Goal: Transaction & Acquisition: Purchase product/service

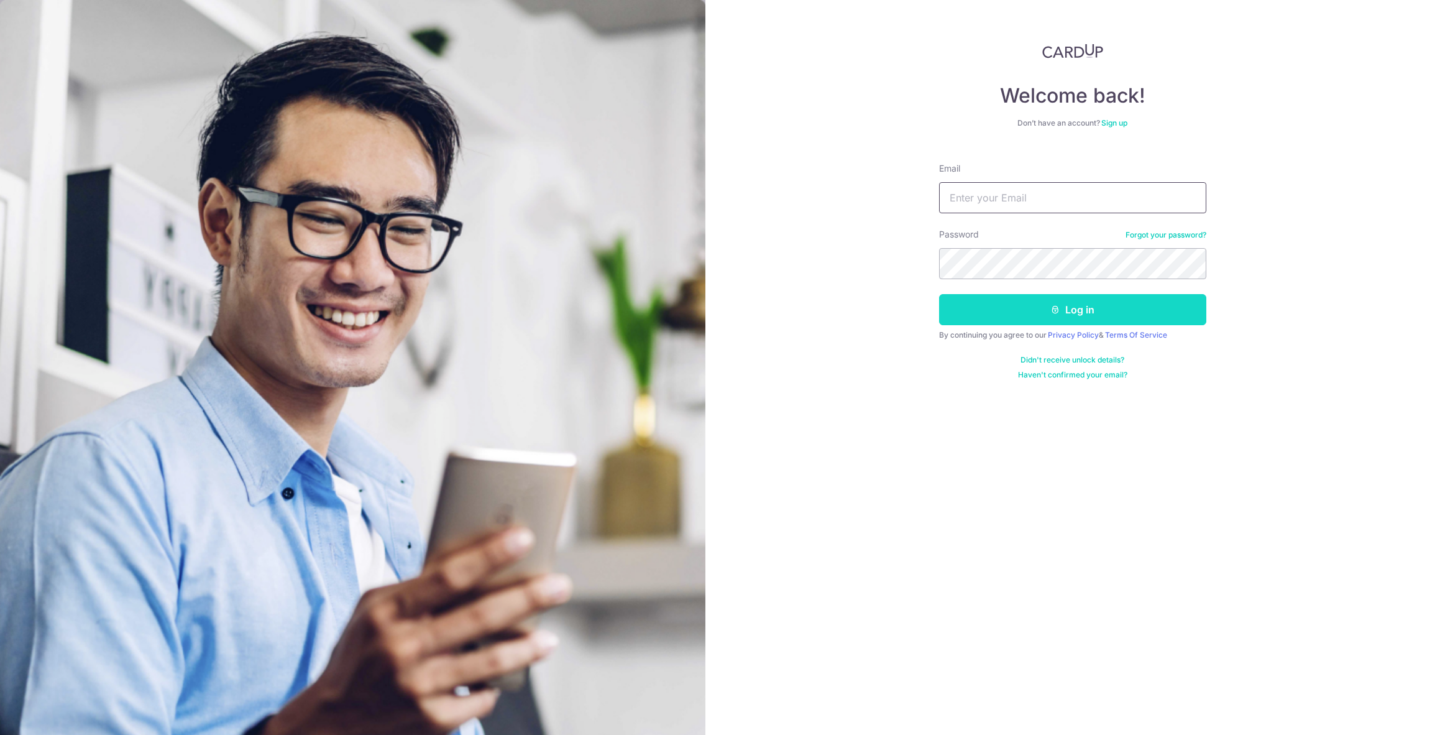
type input "[PERSON_NAME][EMAIL_ADDRESS][DOMAIN_NAME]"
click at [1016, 309] on button "Log in" at bounding box center [1072, 309] width 267 height 31
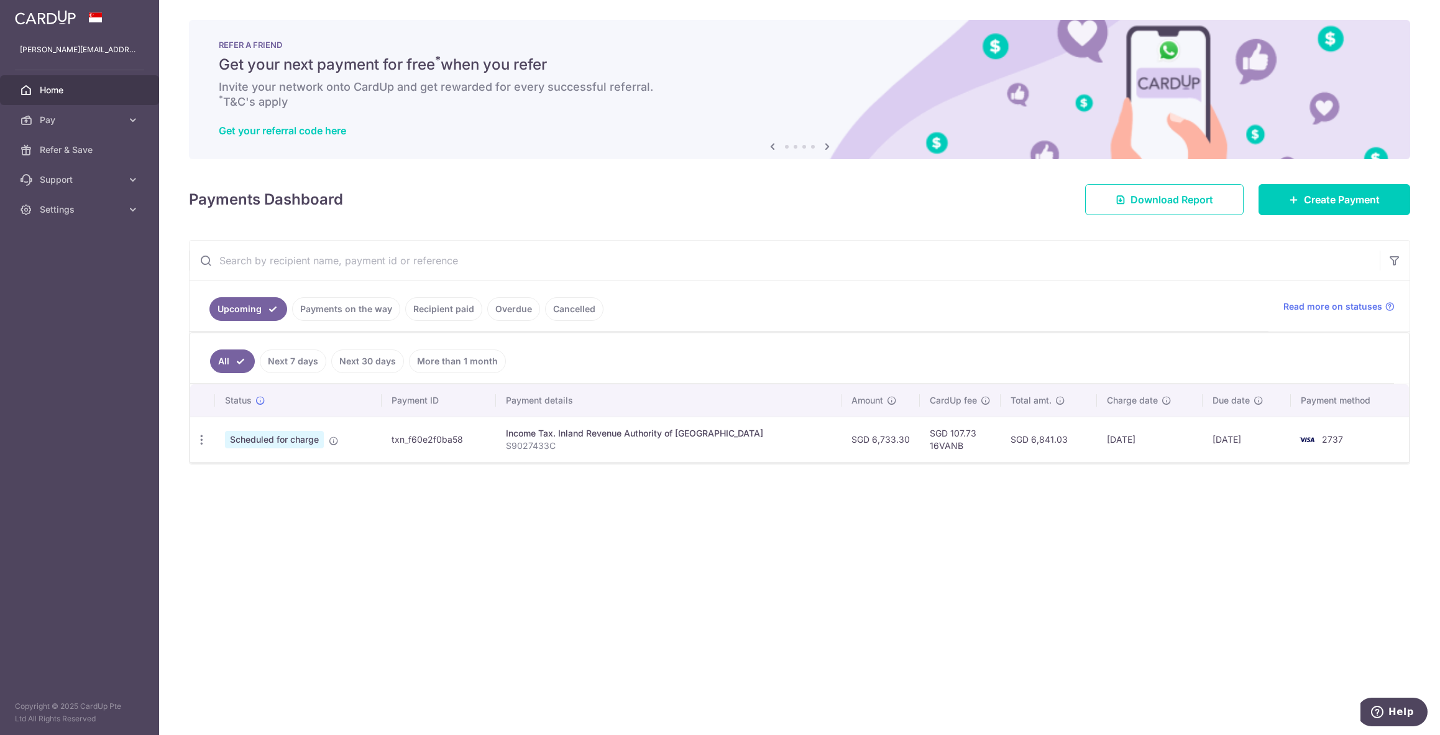
click at [1399, 56] on div "REFER A FRIEND Get your next payment for free * when you refer Invite your netw…" at bounding box center [799, 89] width 1221 height 139
click at [1341, 197] on span "Create Payment" at bounding box center [1342, 199] width 76 height 15
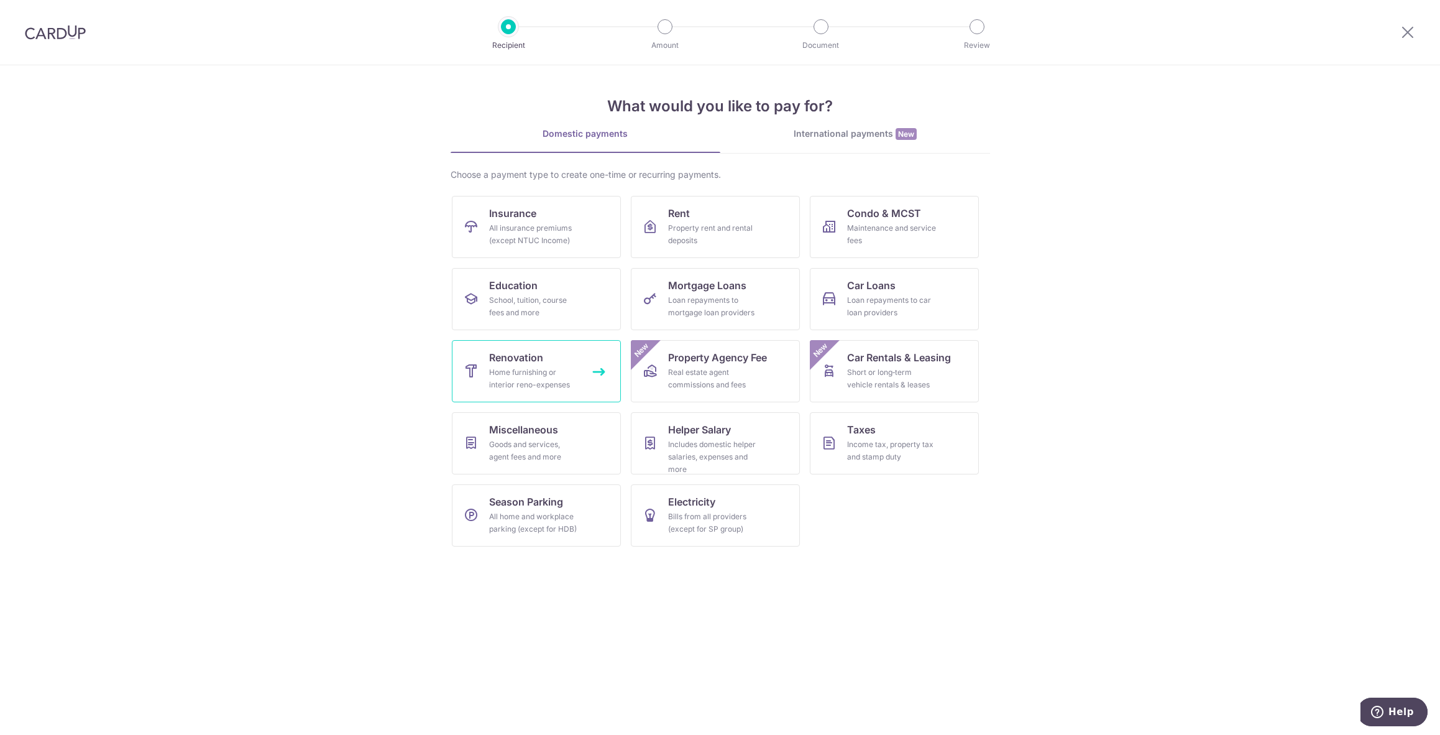
click at [522, 386] on div "Home furnishing or interior reno-expenses" at bounding box center [533, 378] width 89 height 25
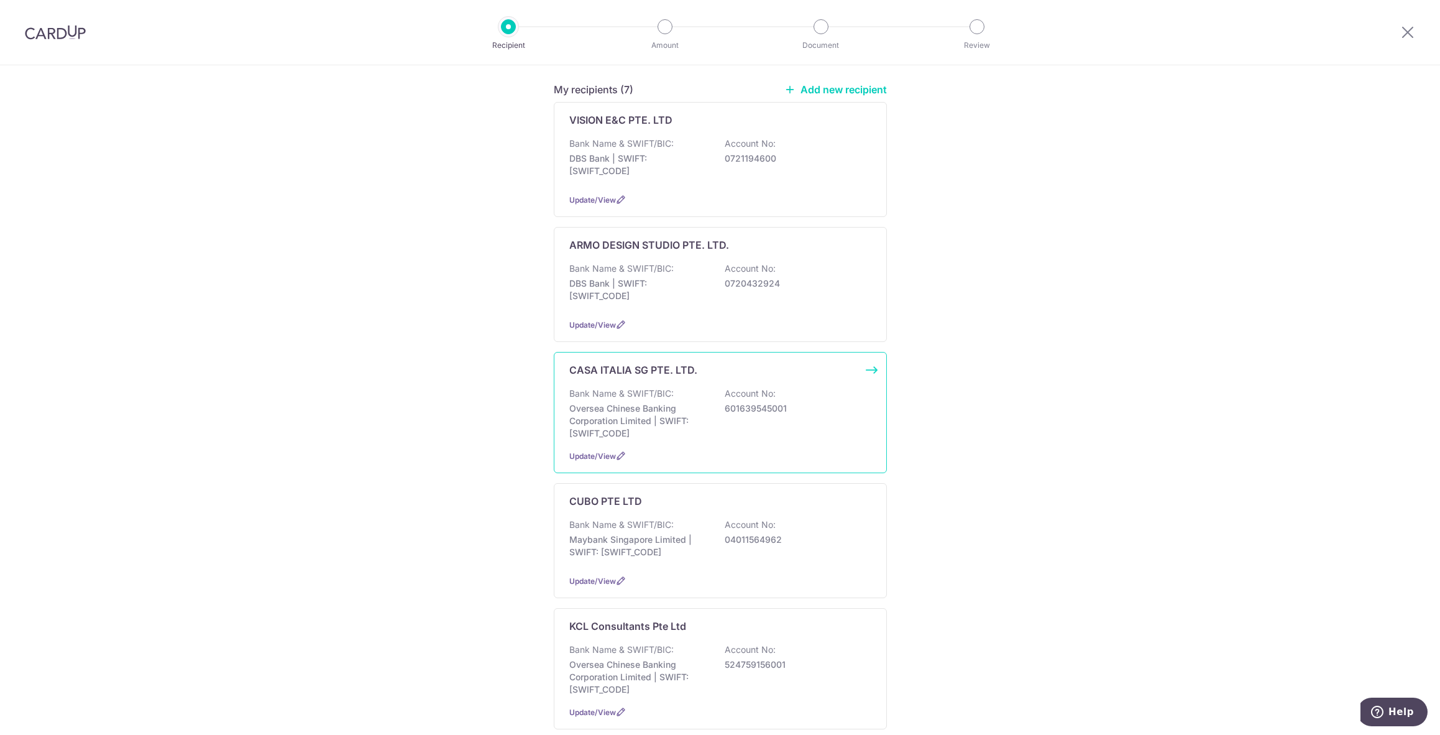
scroll to position [62, 0]
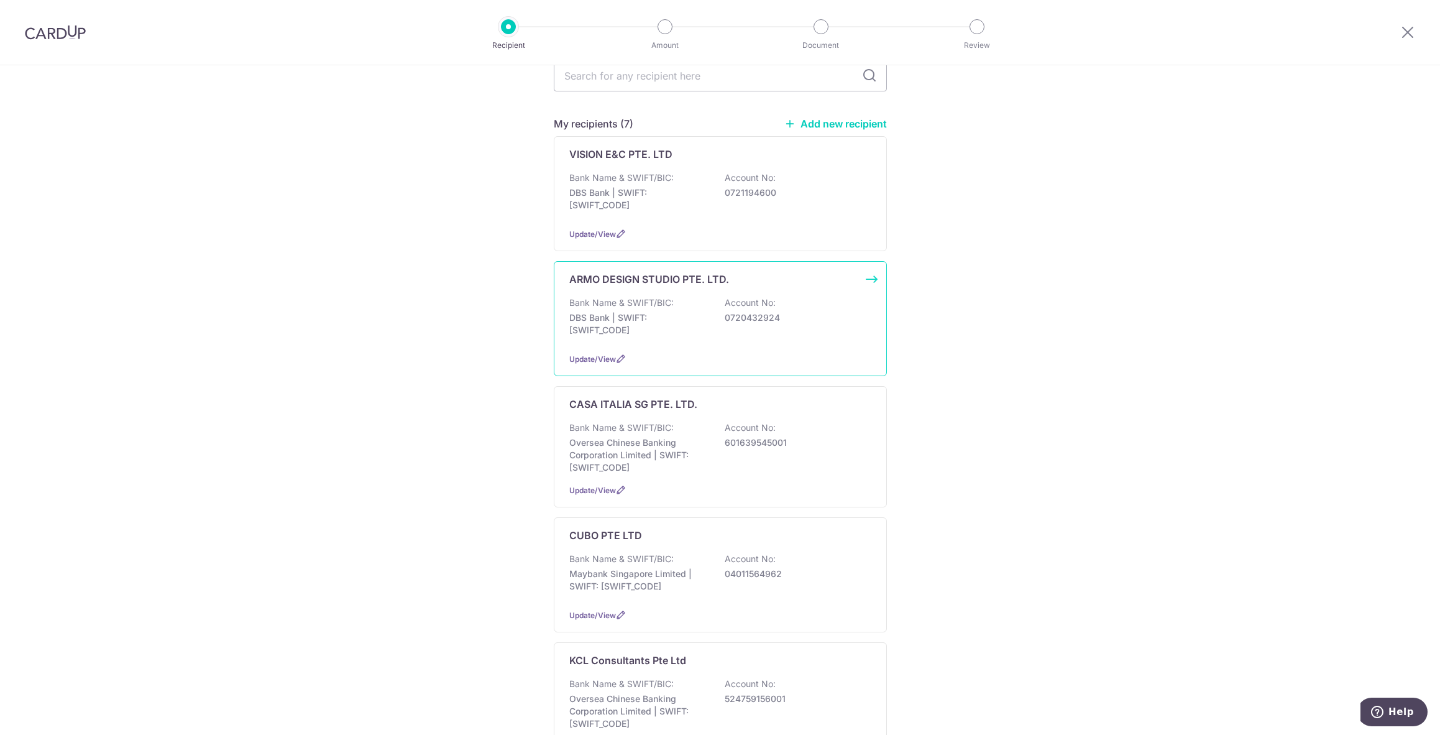
click at [697, 295] on div "ARMO DESIGN STUDIO PTE. LTD. Bank Name & SWIFT/BIC: DBS Bank | SWIFT: DBSSSGSGX…" at bounding box center [720, 318] width 333 height 115
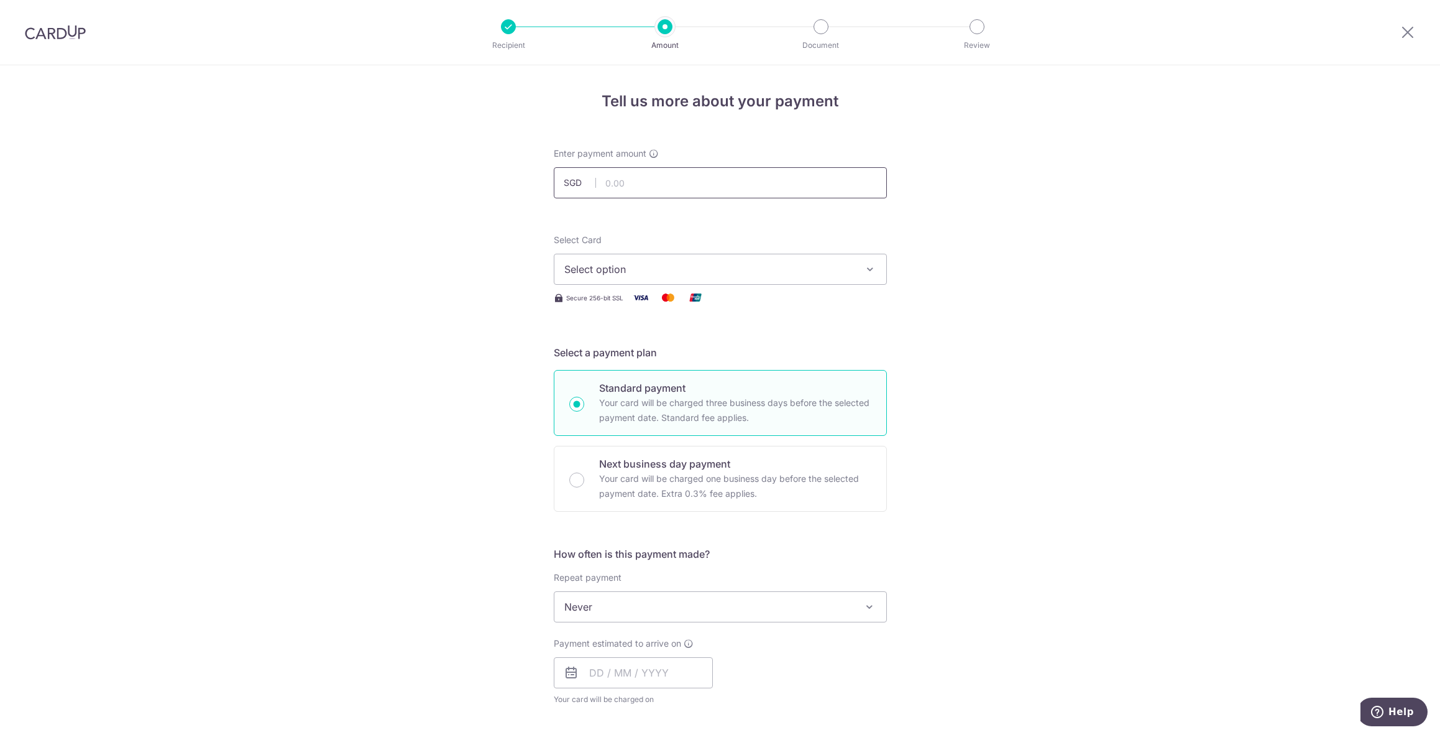
click at [620, 177] on input "text" at bounding box center [720, 182] width 333 height 31
type input "6,540.00"
click at [641, 264] on span "Select option" at bounding box center [709, 269] width 290 height 15
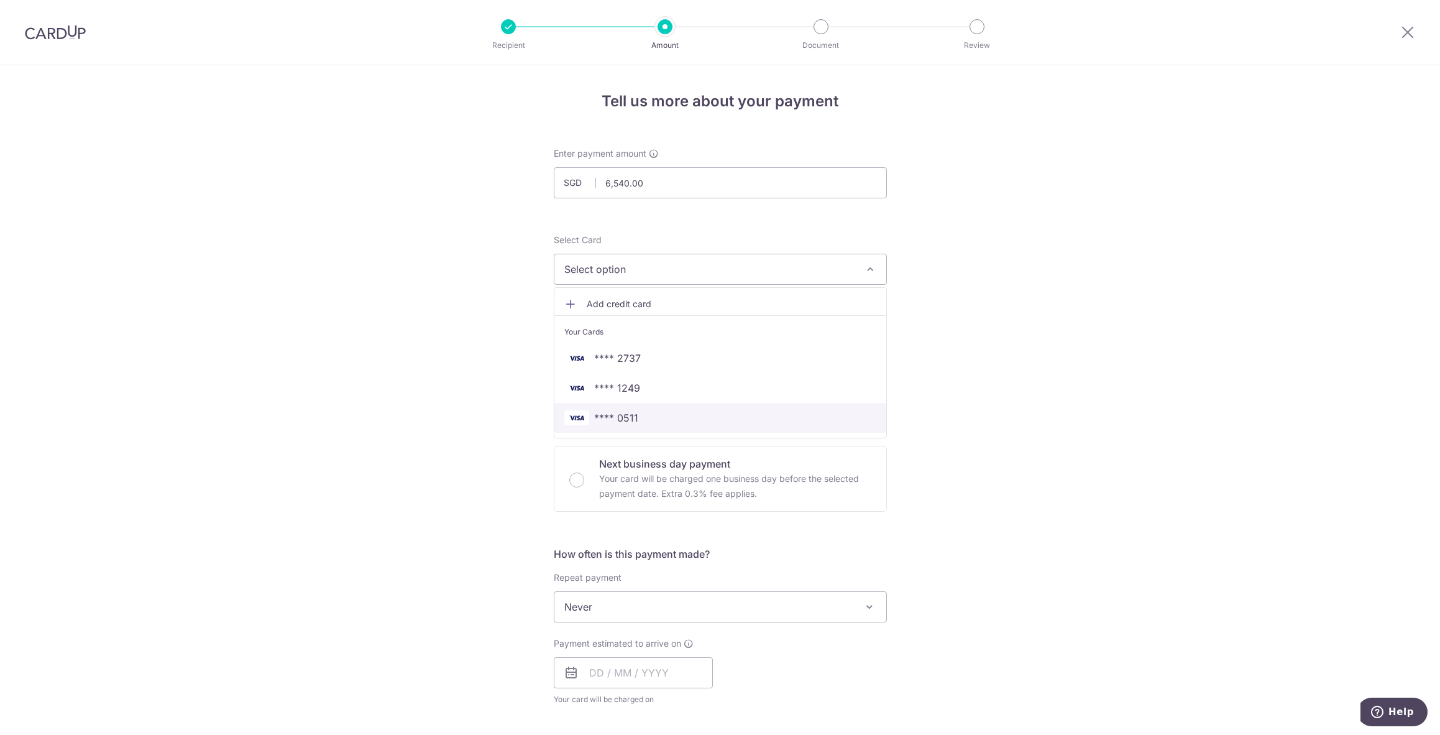
click at [694, 415] on span "**** 0511" at bounding box center [720, 417] width 312 height 15
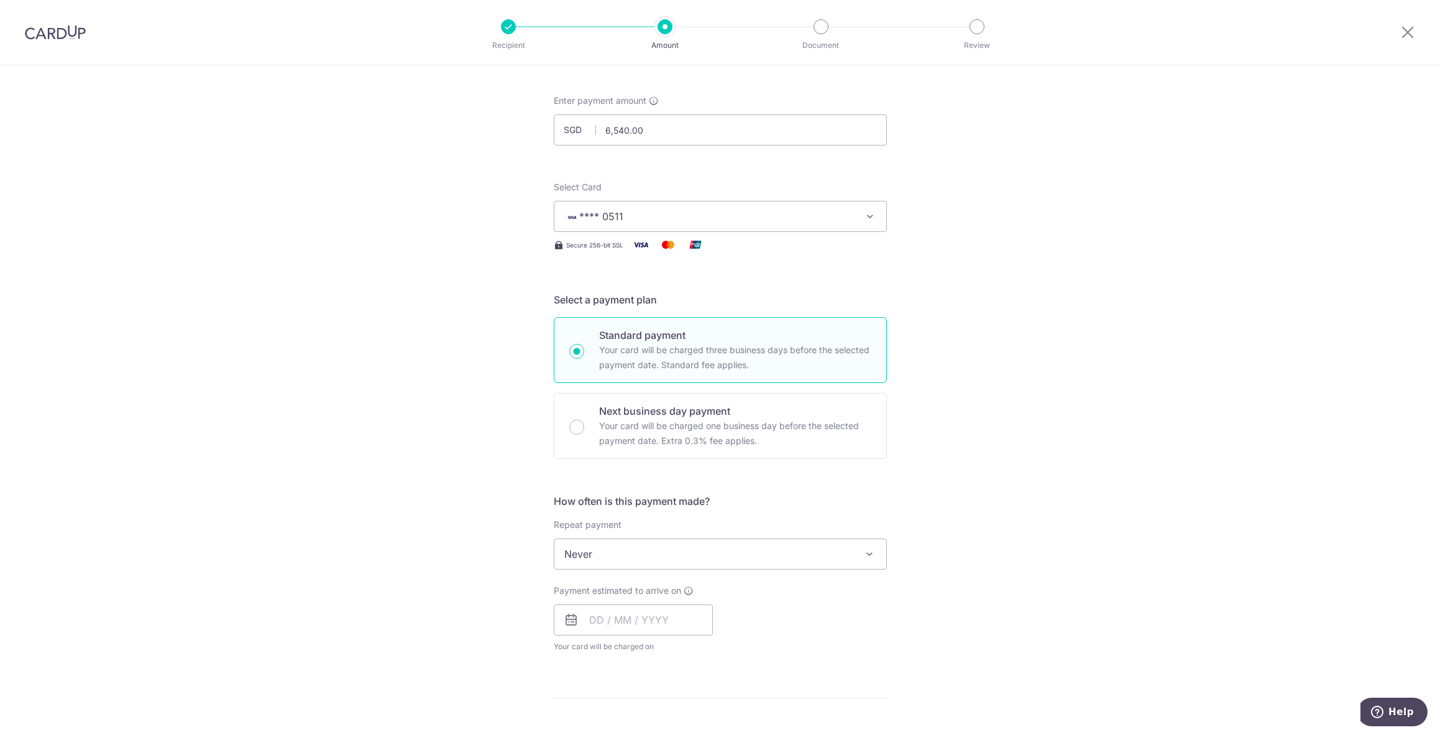
scroll to position [124, 0]
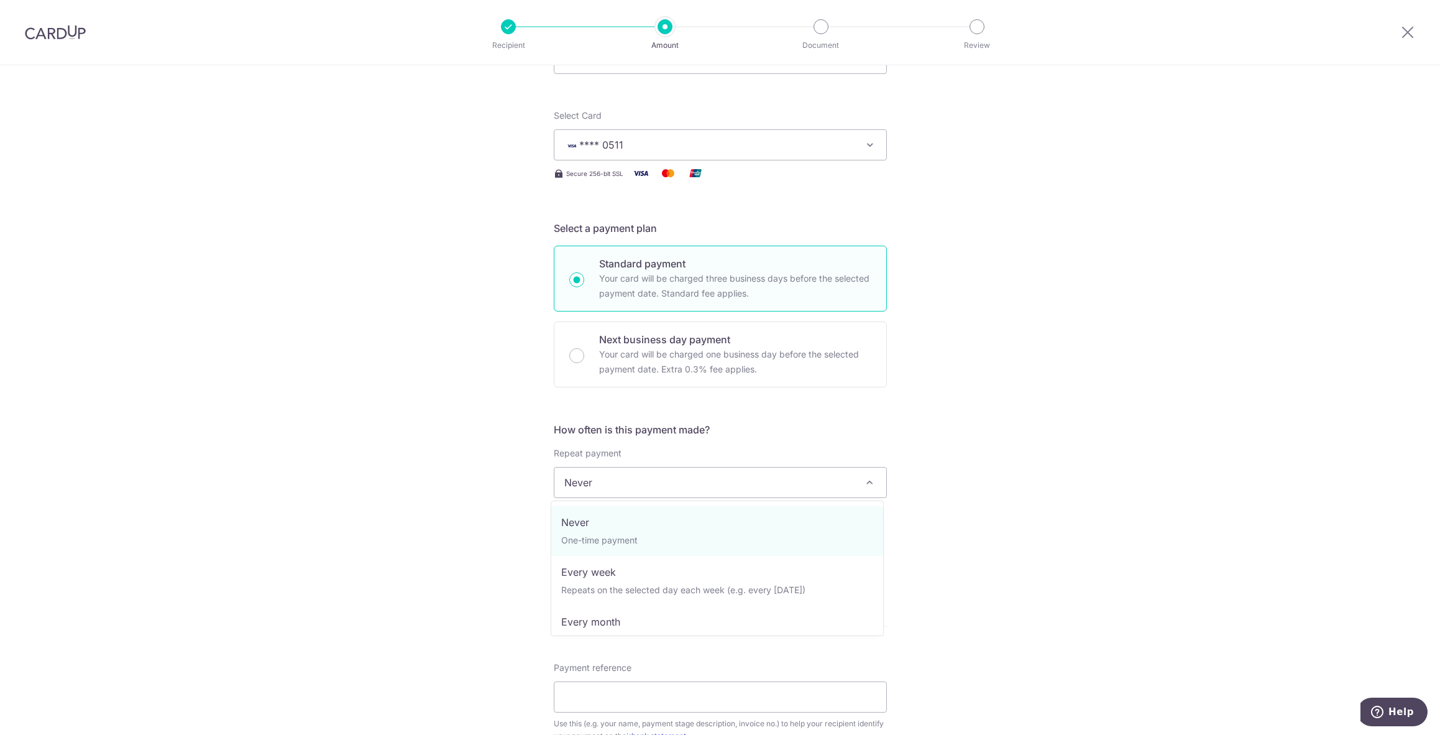
click at [671, 474] on span "Never" at bounding box center [720, 482] width 332 height 30
click at [1053, 436] on div "Tell us more about your payment Enter payment amount SGD 6,540.00 6540.00 Selec…" at bounding box center [720, 545] width 1440 height 1208
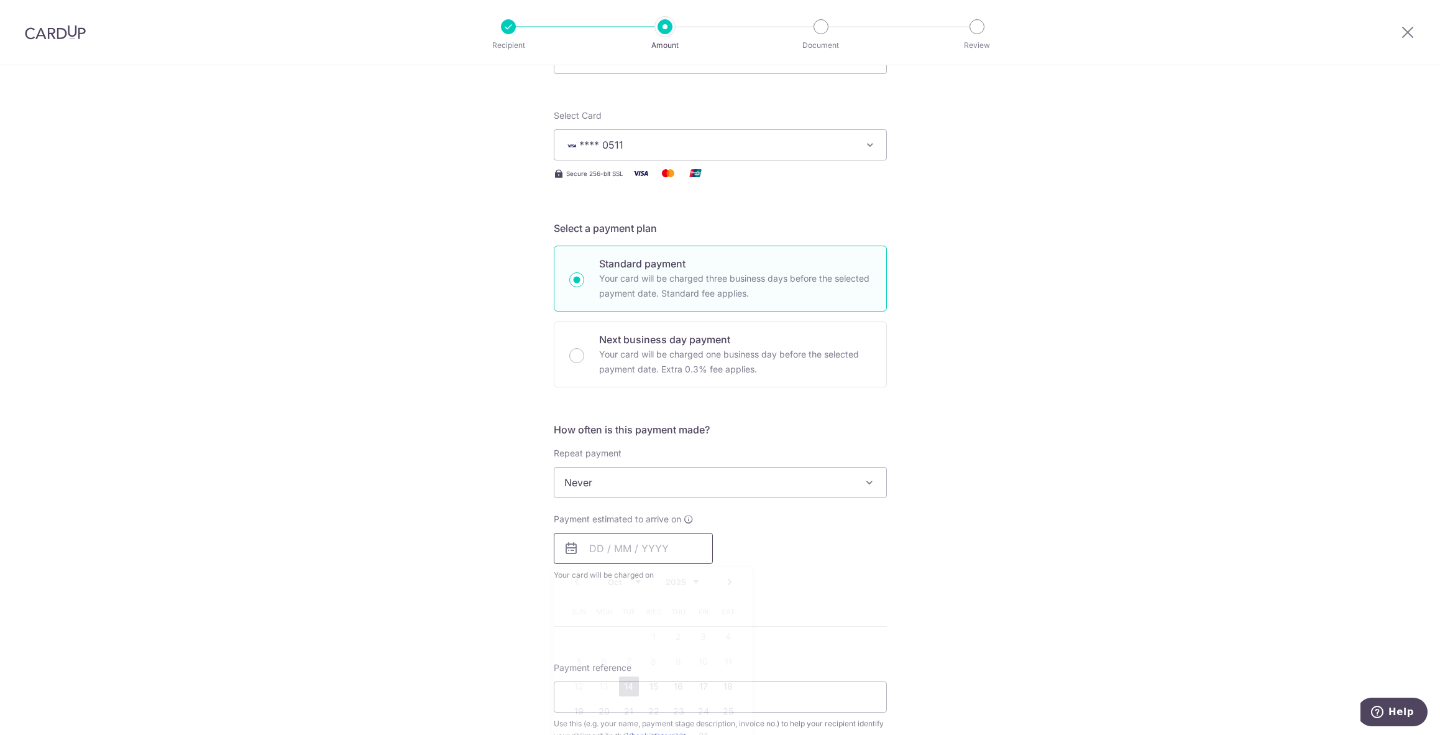
click at [656, 540] on input "text" at bounding box center [633, 548] width 159 height 31
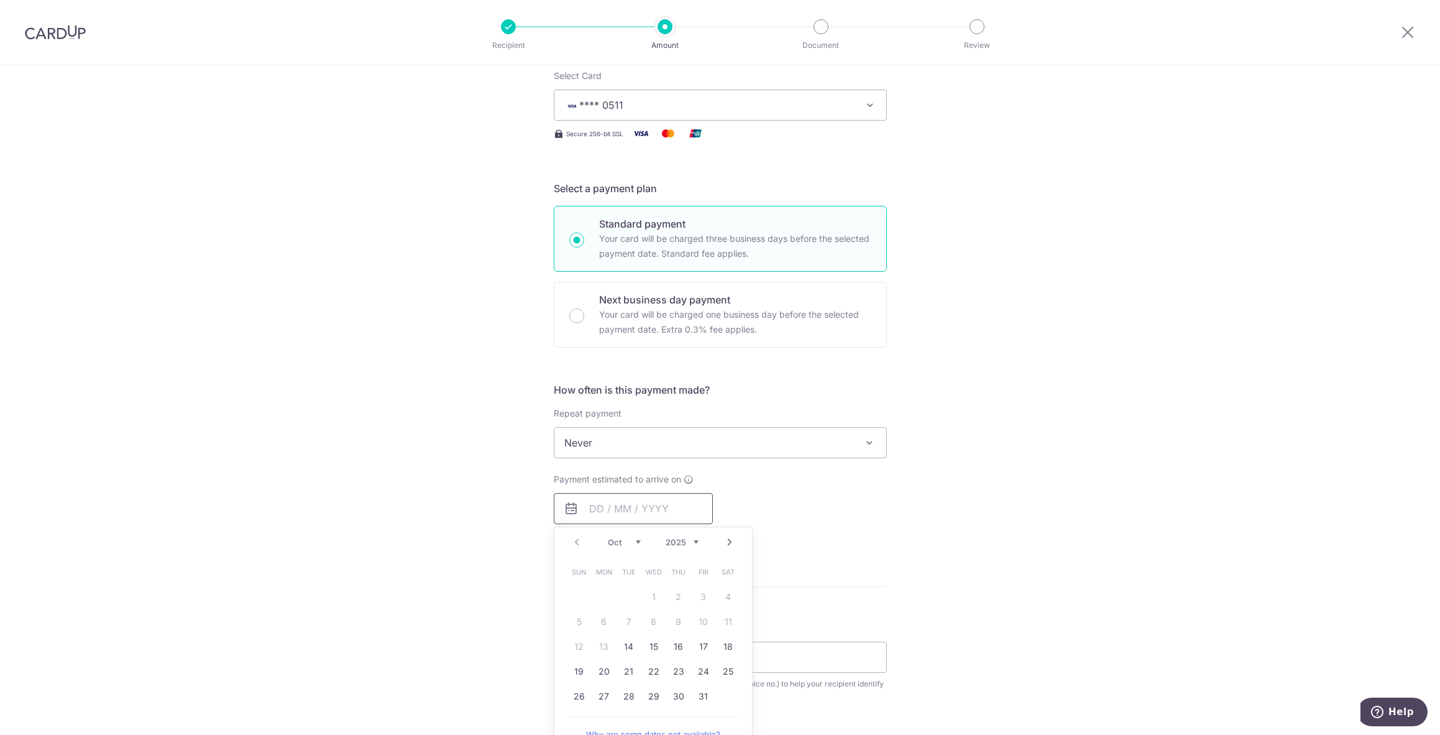
scroll to position [186, 0]
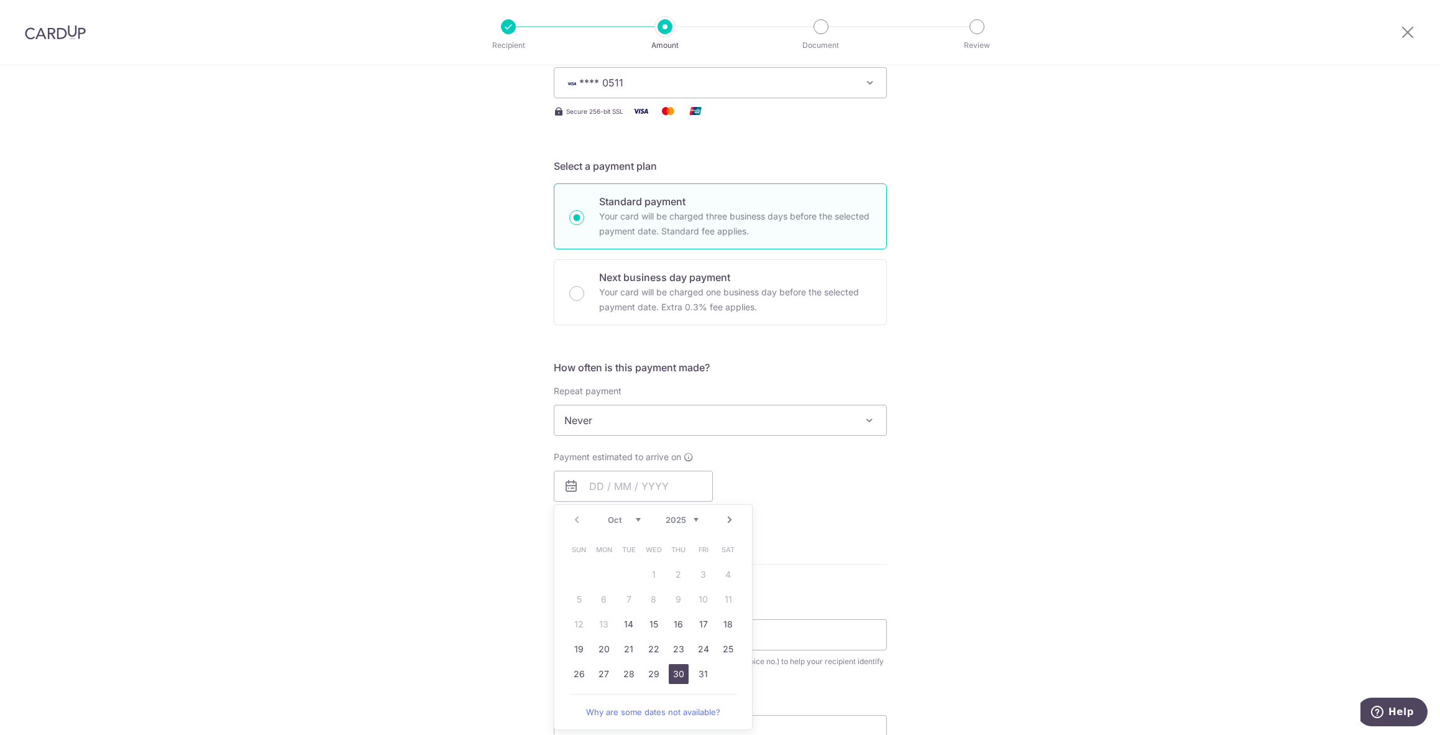
drag, startPoint x: 677, startPoint y: 679, endPoint x: 839, endPoint y: 572, distance: 193.8
click at [677, 679] on link "30" at bounding box center [679, 674] width 20 height 20
type input "[DATE]"
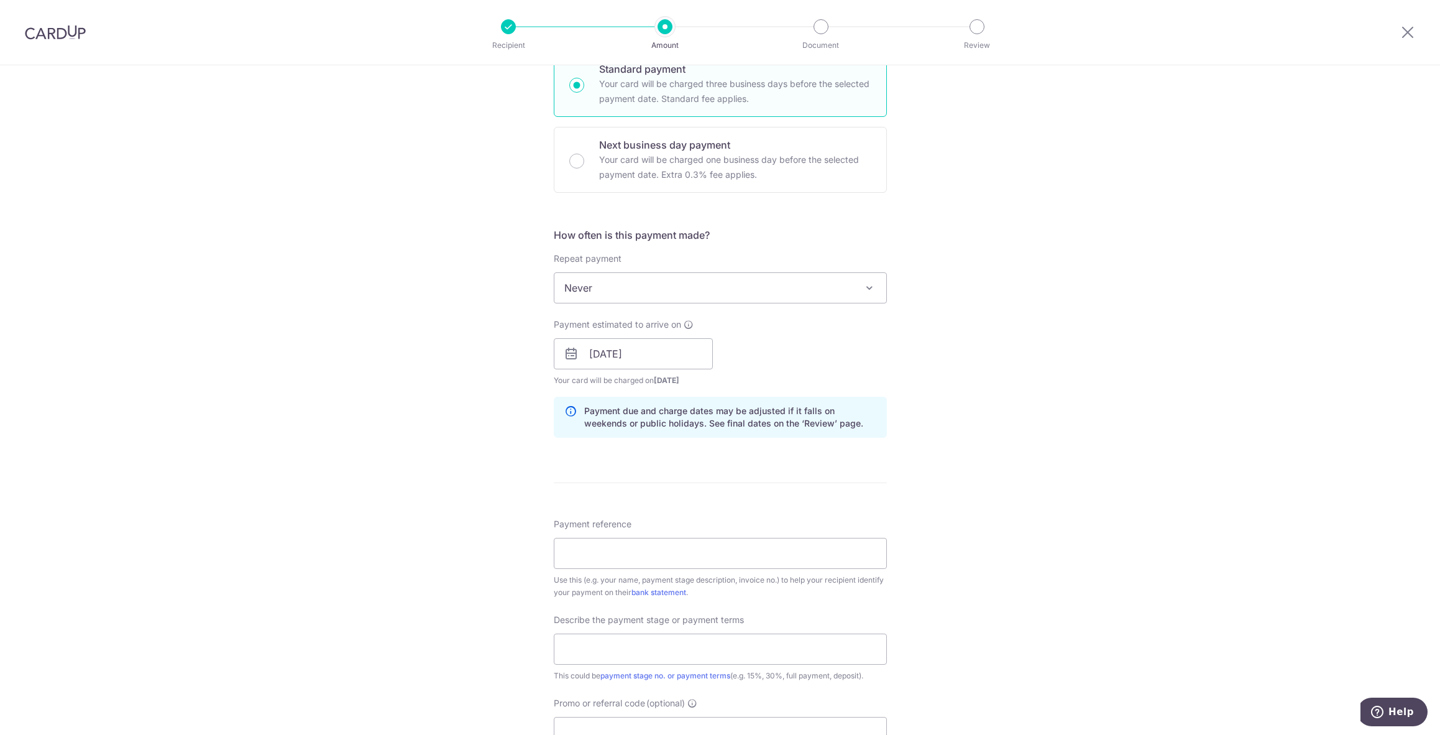
scroll to position [373, 0]
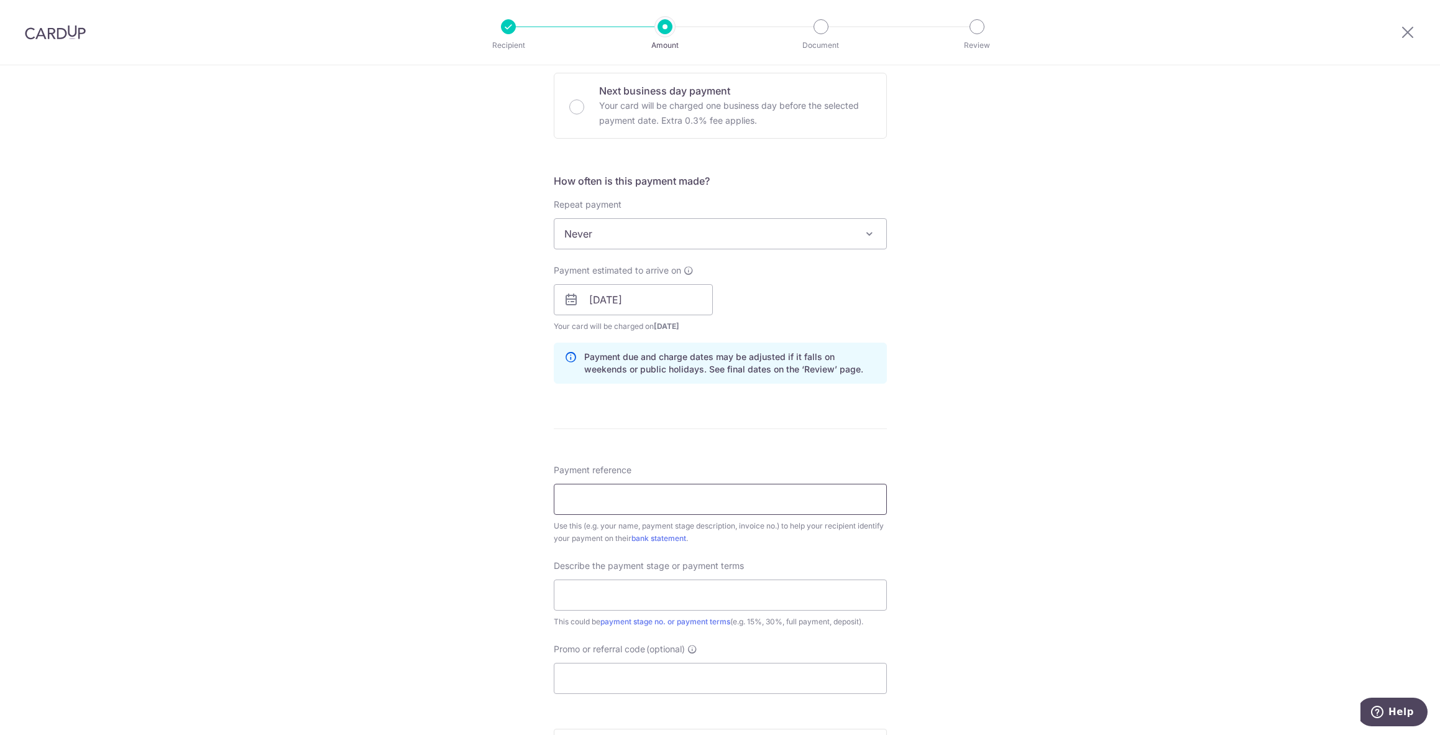
click at [663, 502] on input "Payment reference" at bounding box center [720, 499] width 333 height 31
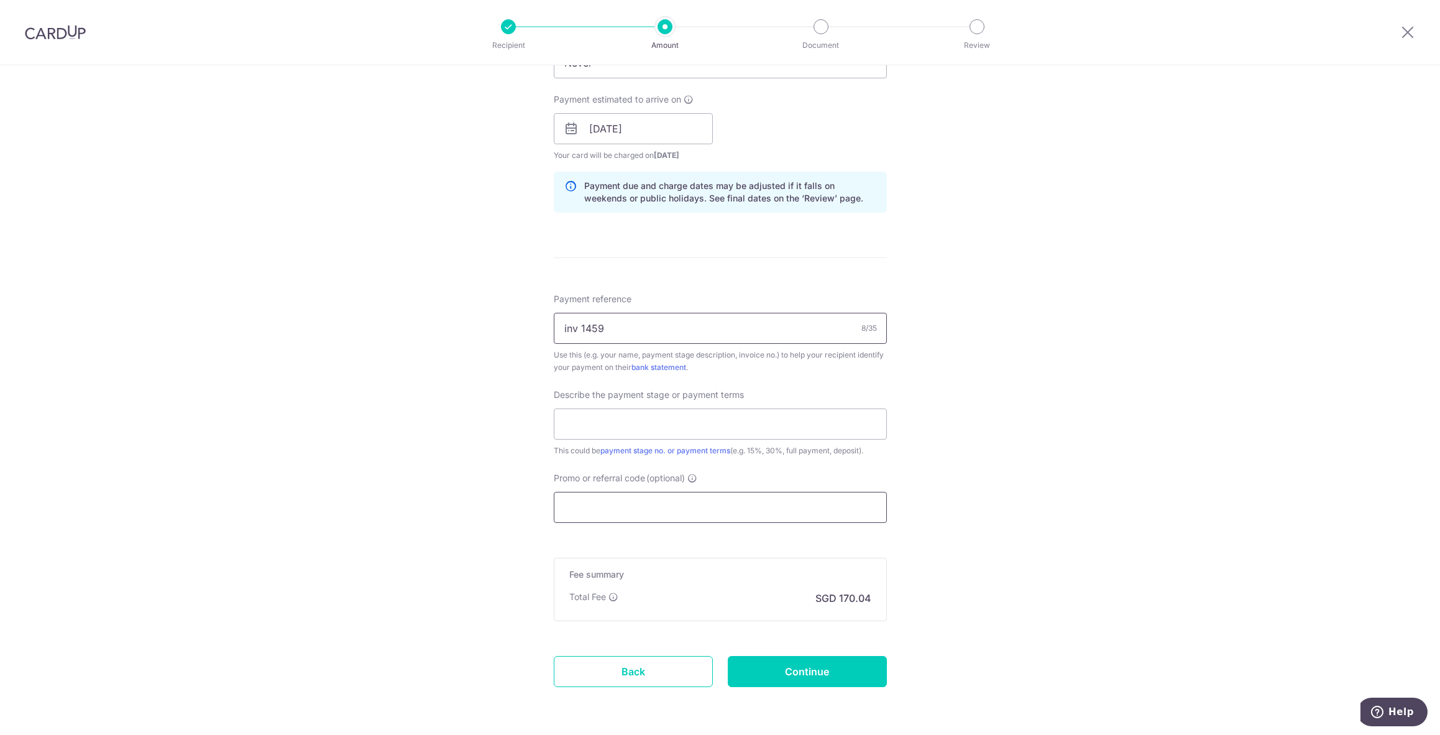
scroll to position [559, 0]
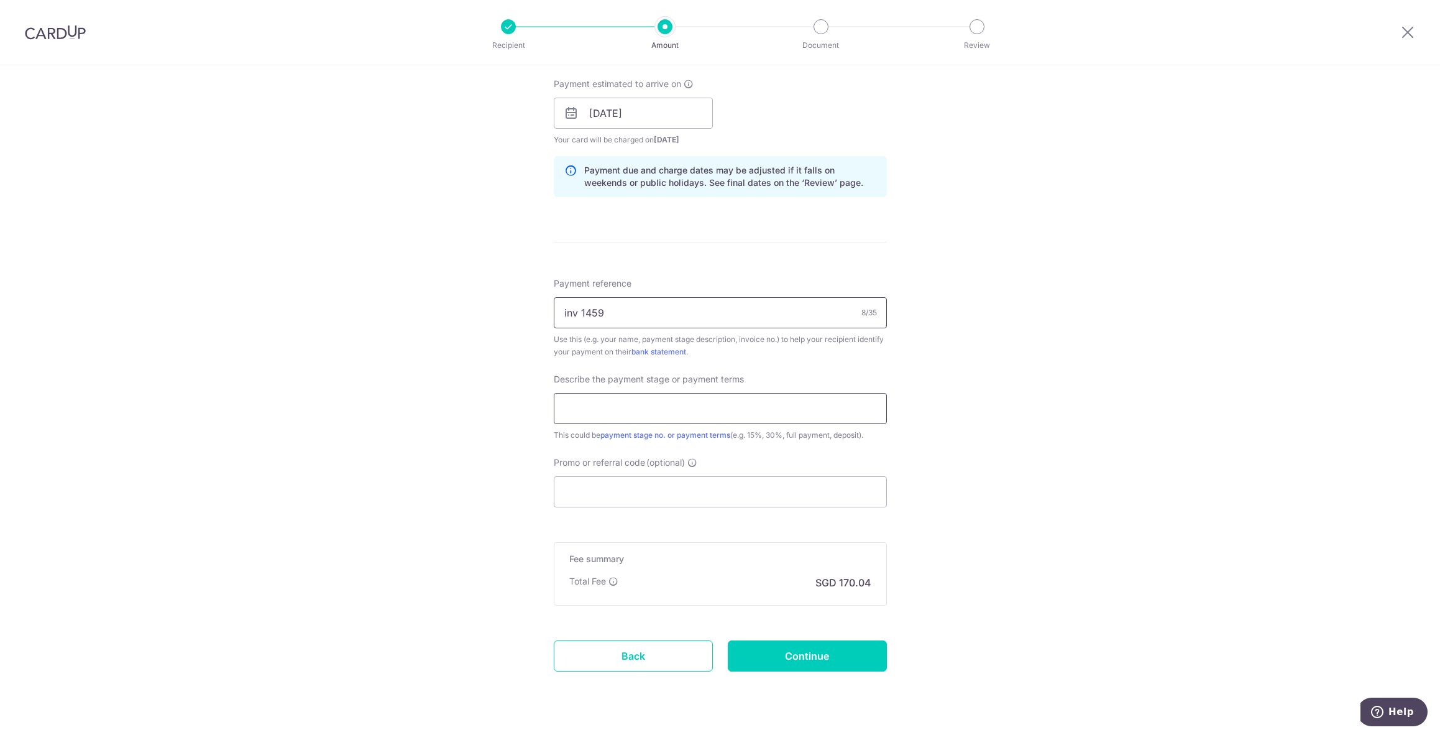
type input "inv 1459"
click at [649, 412] on input "text" at bounding box center [720, 408] width 333 height 31
type input "Architect progress payment fees"
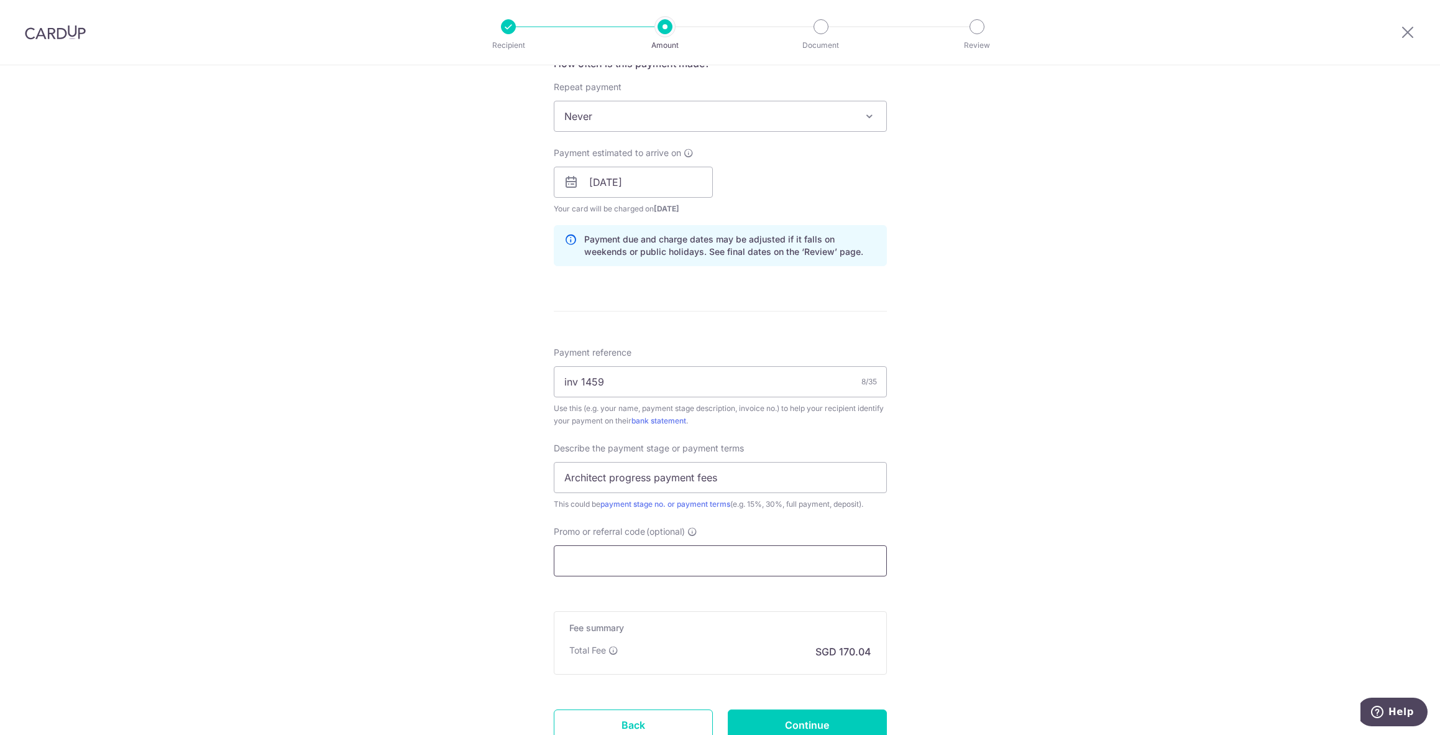
scroll to position [497, 0]
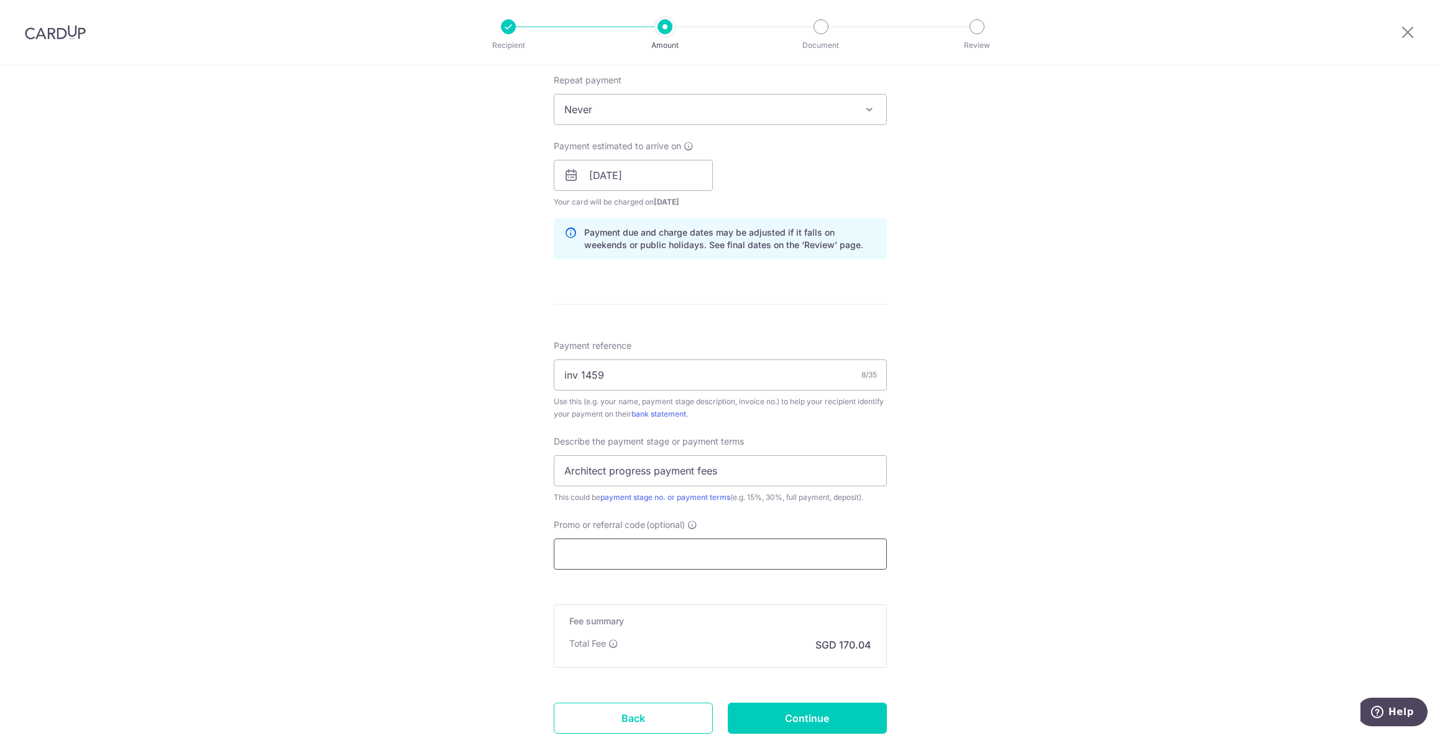
click at [622, 543] on input "Promo or referral code (optional)" at bounding box center [720, 553] width 333 height 31
paste input "16VANB"
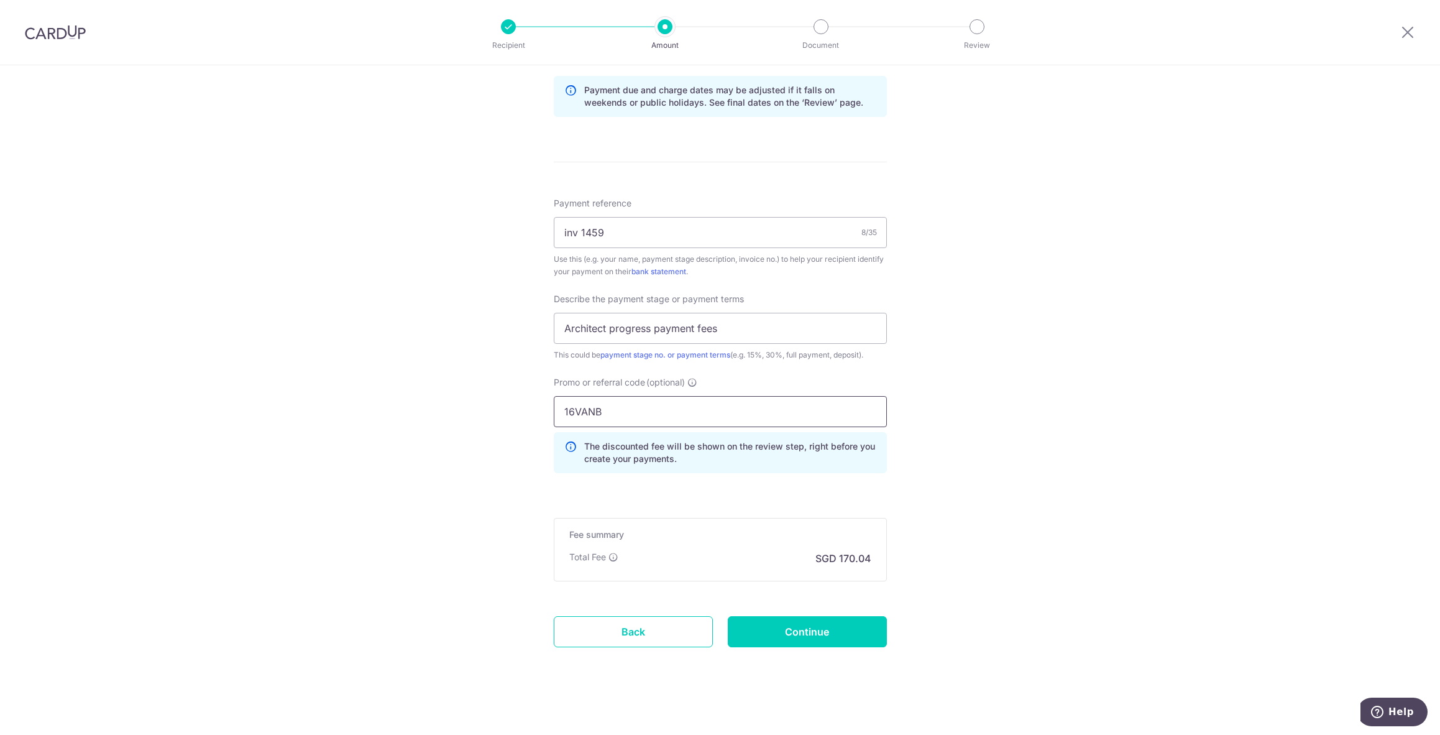
scroll to position [645, 0]
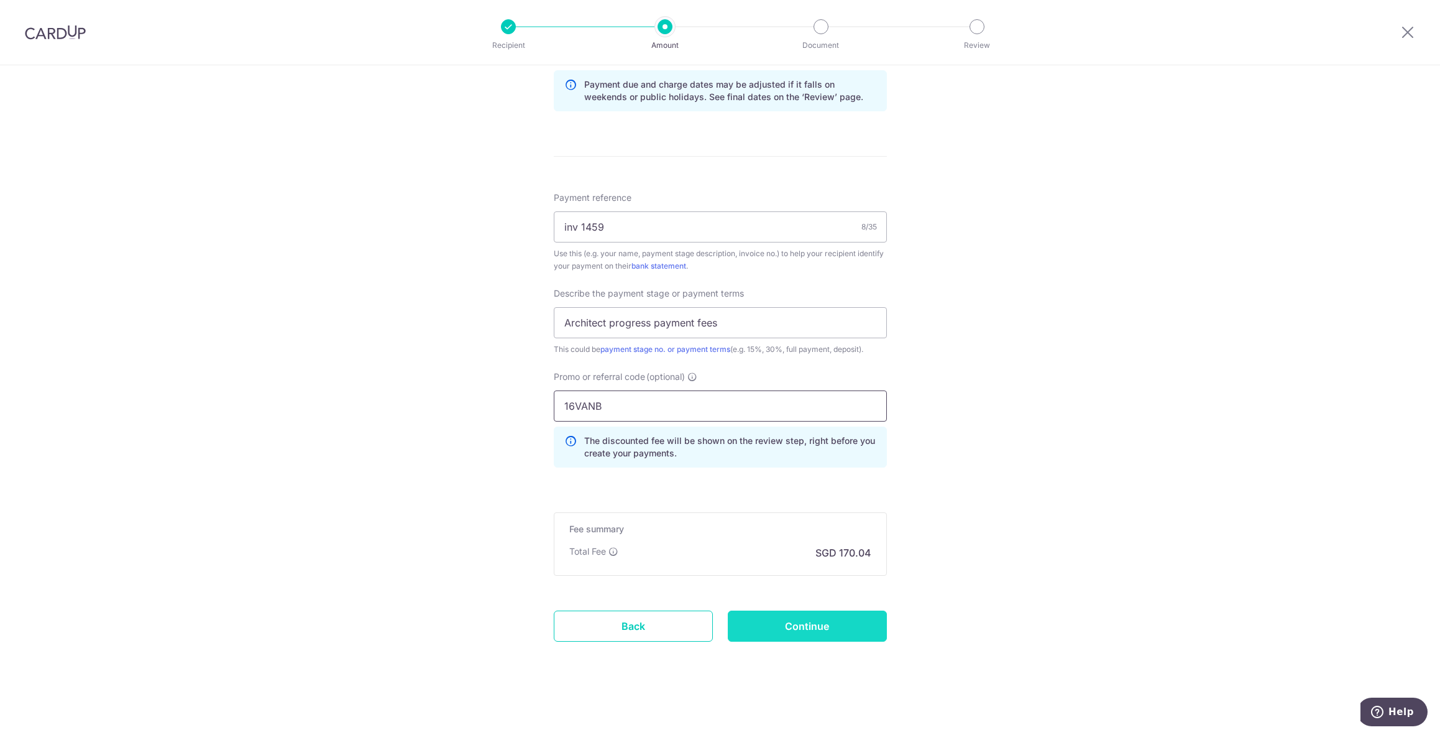
type input "16VANB"
click at [835, 630] on input "Continue" at bounding box center [807, 625] width 159 height 31
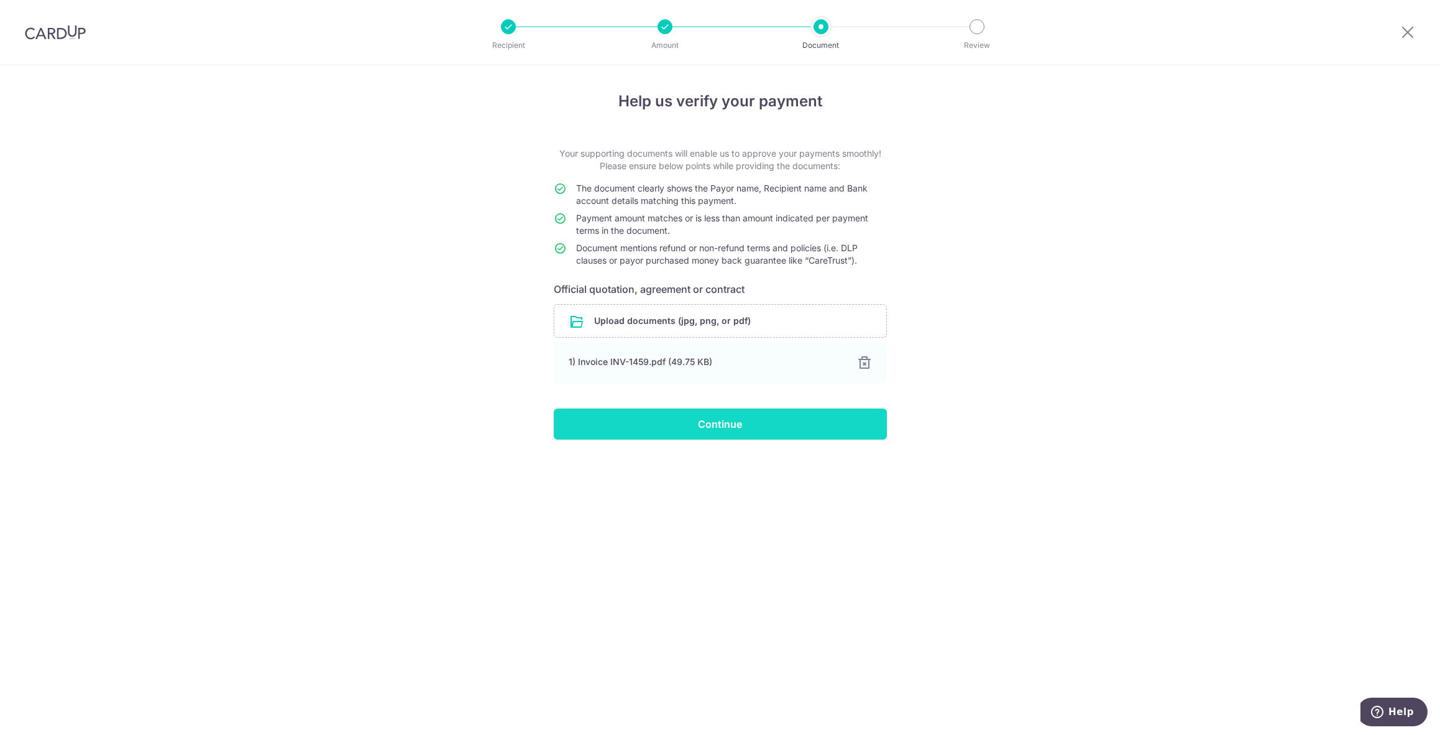
click at [669, 426] on input "Continue" at bounding box center [720, 423] width 333 height 31
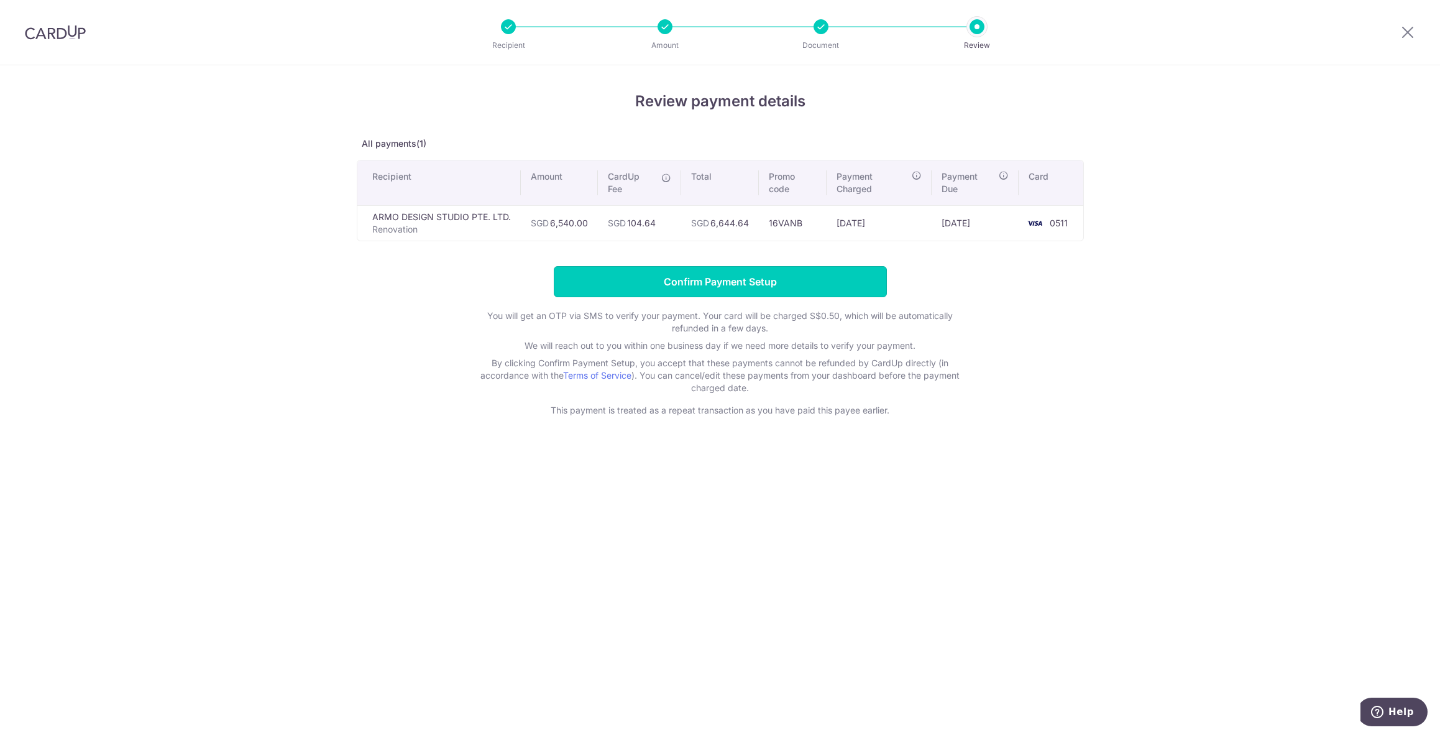
click at [729, 283] on input "Confirm Payment Setup" at bounding box center [720, 281] width 333 height 31
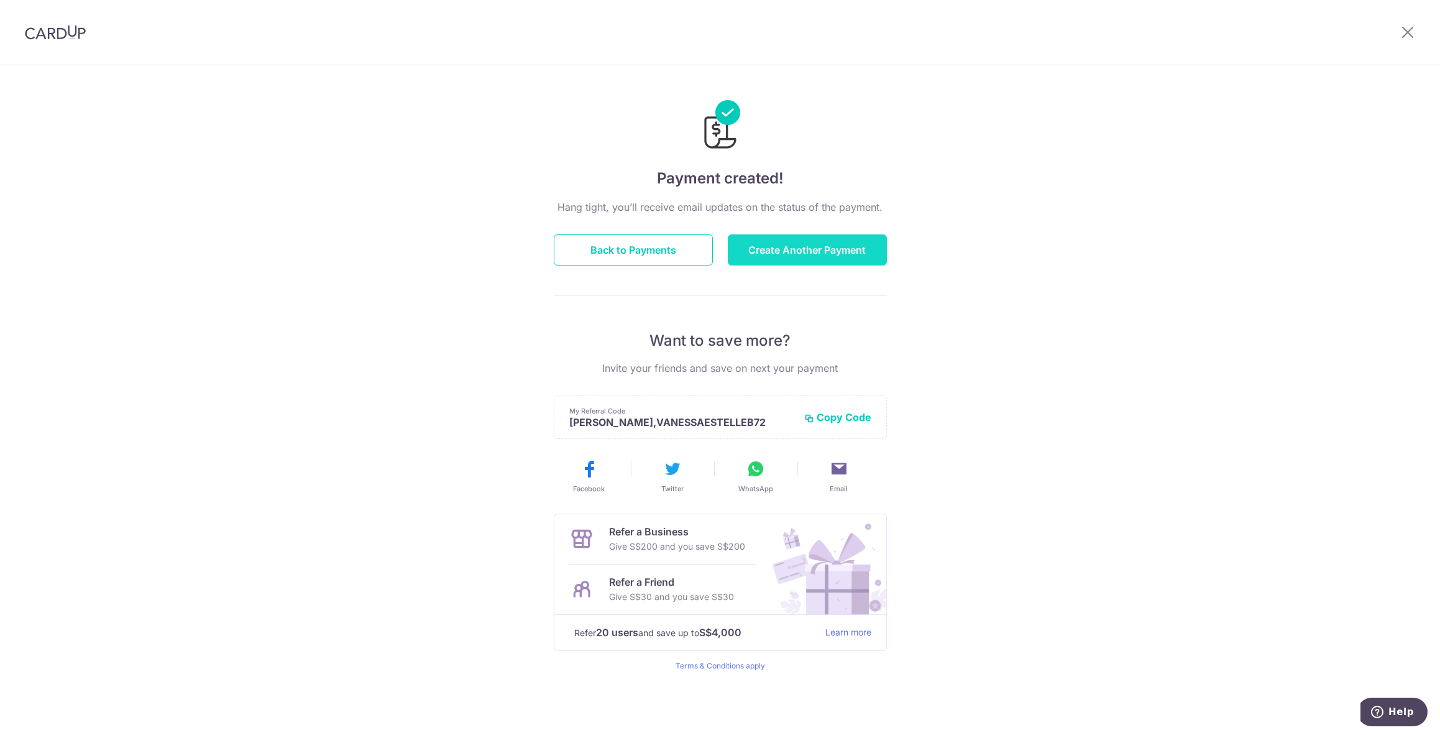
click at [771, 249] on button "Create Another Payment" at bounding box center [807, 249] width 159 height 31
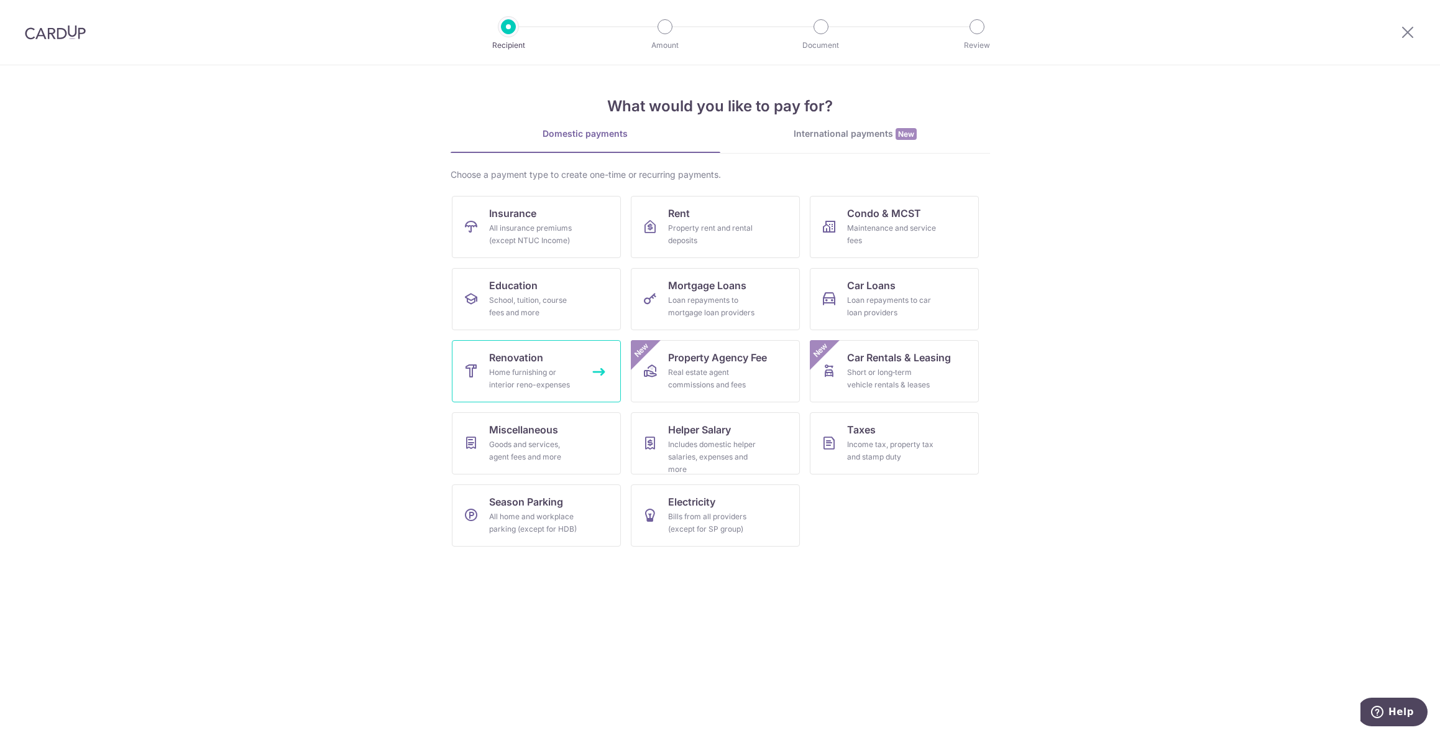
click at [540, 392] on link "Renovation Home furnishing or interior reno-expenses" at bounding box center [536, 371] width 169 height 62
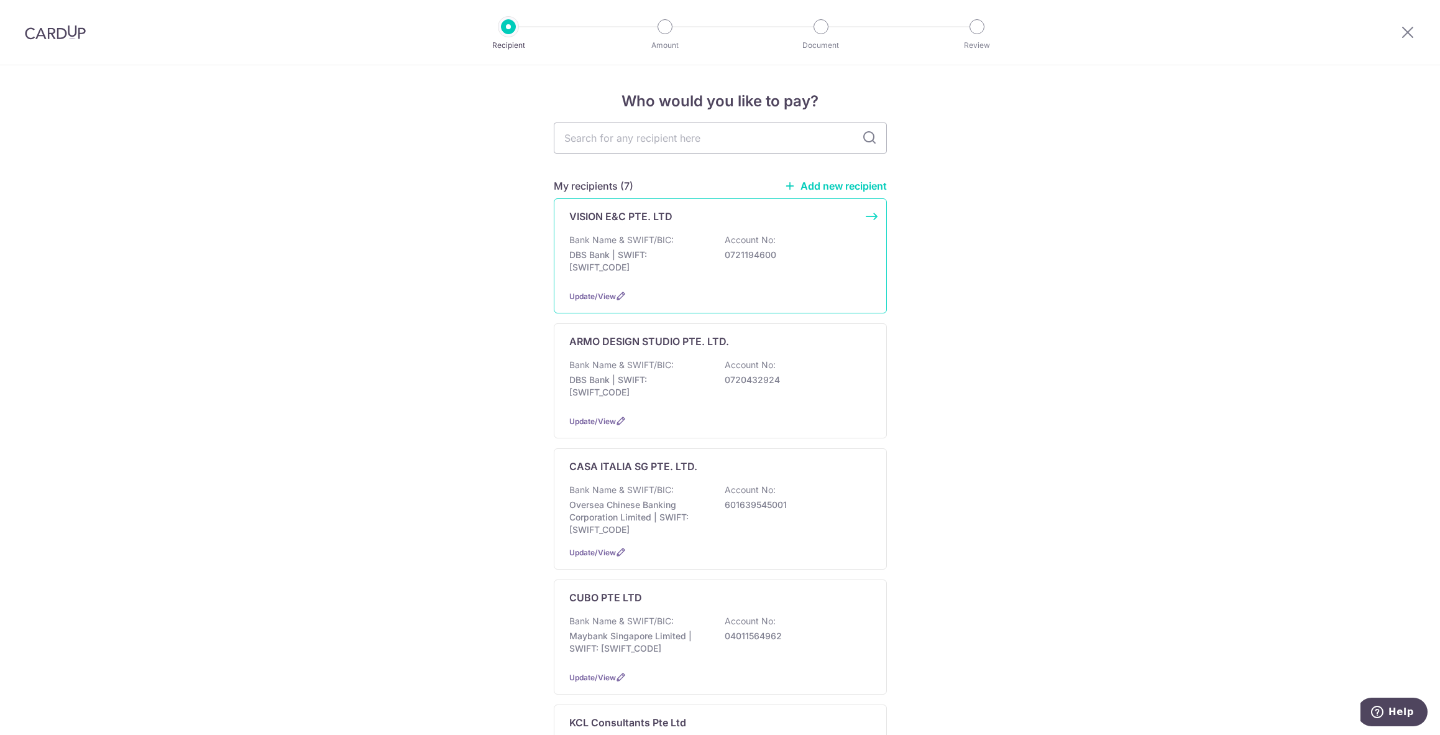
click at [645, 294] on div "Update/View" at bounding box center [720, 296] width 302 height 13
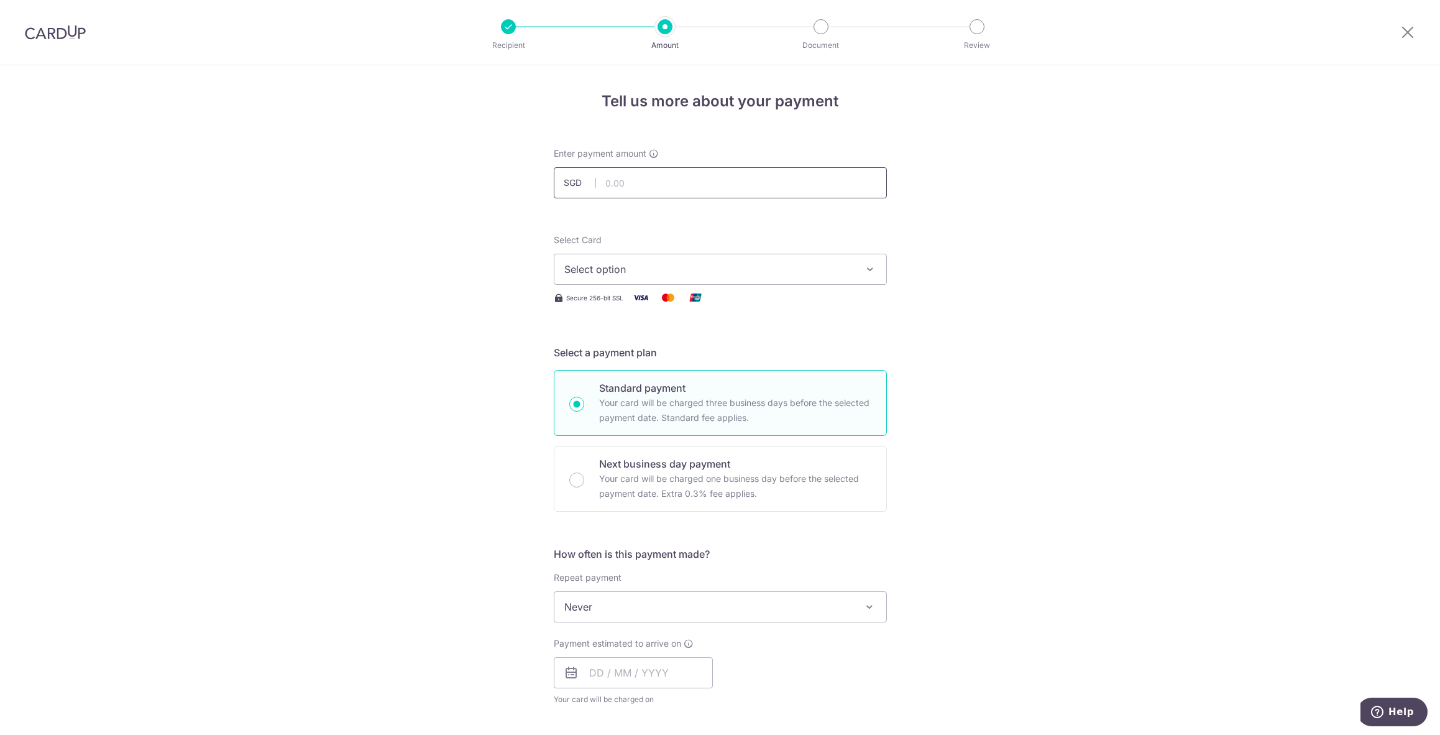
click at [713, 177] on input "text" at bounding box center [720, 182] width 333 height 31
type input "68,453.33"
click at [1053, 227] on div "Tell us more about your payment Enter payment amount SGD 68,453.33 68453.33 Sel…" at bounding box center [720, 669] width 1440 height 1208
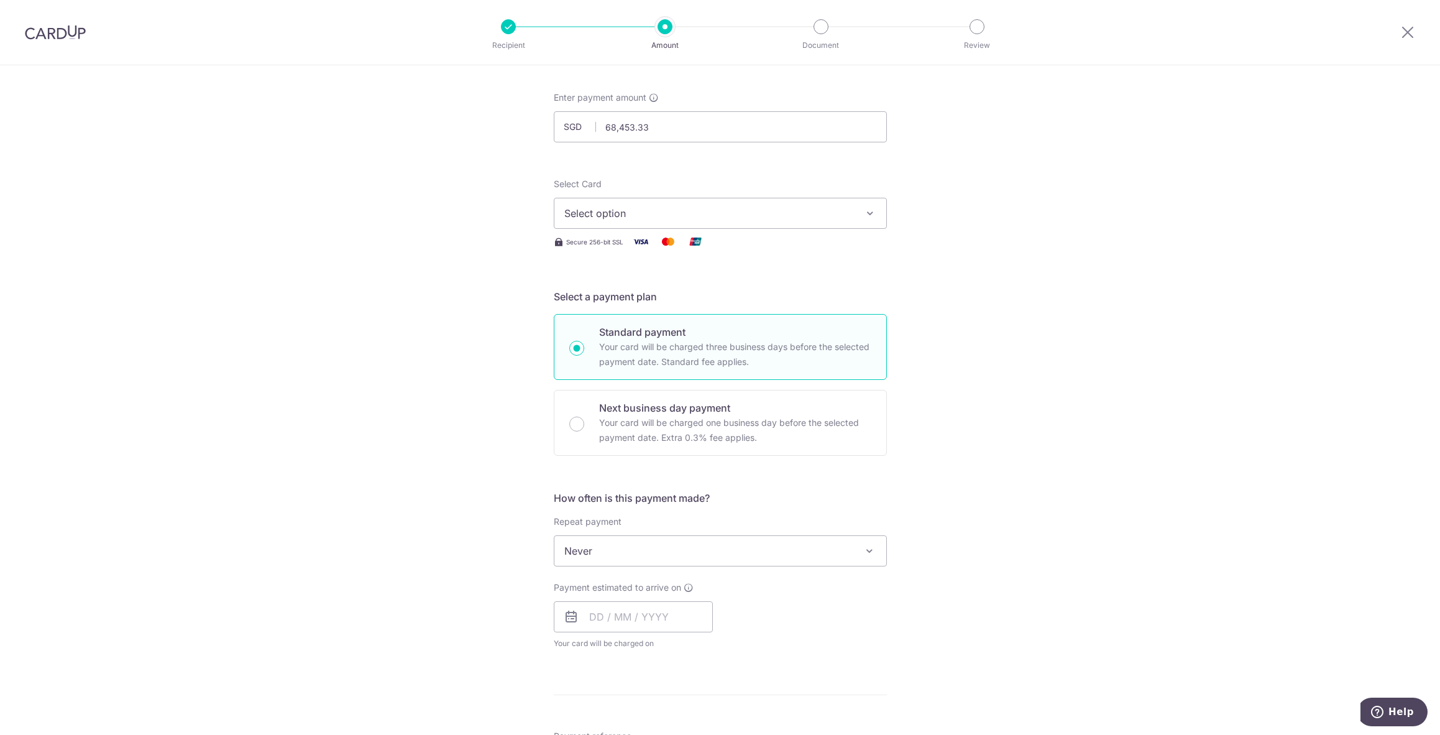
scroll to position [124, 0]
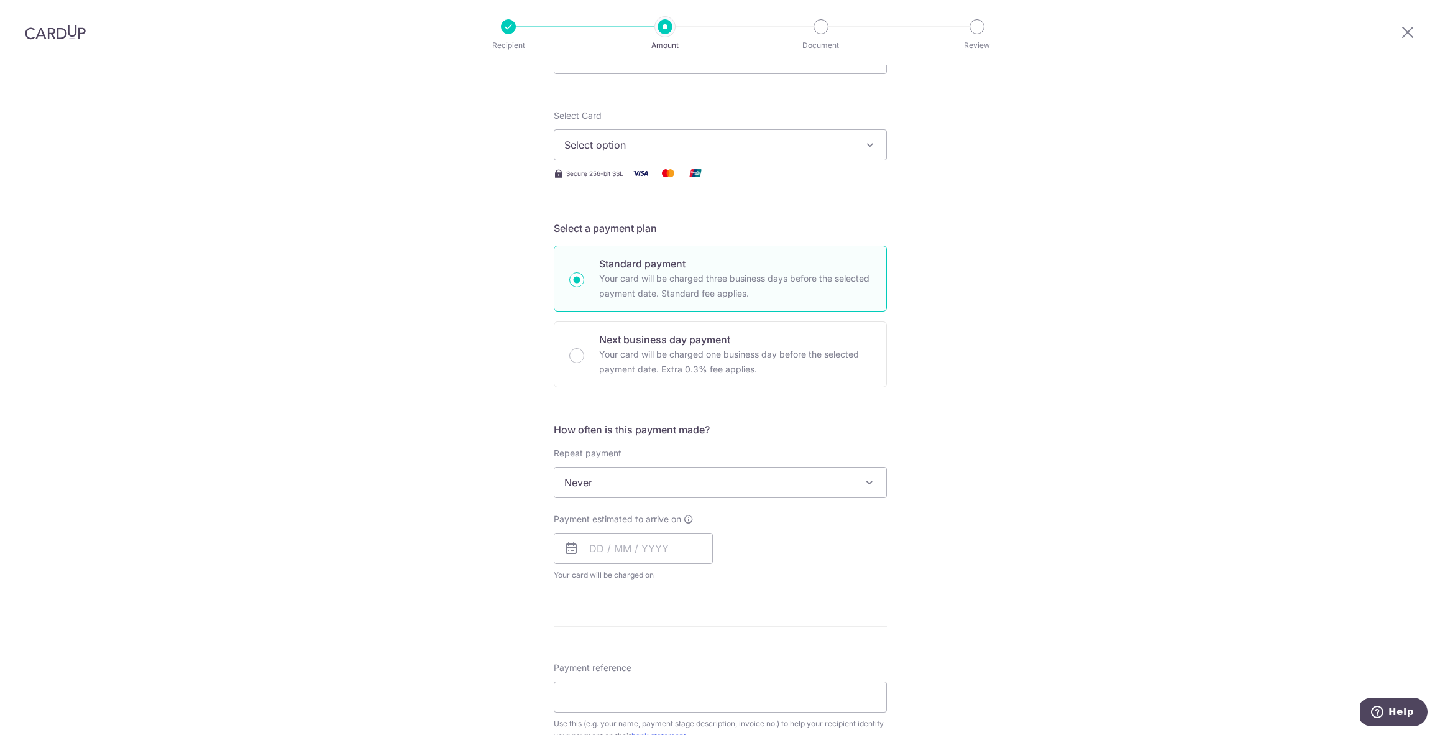
click at [701, 163] on div "Select Card Select option Add credit card Your Cards **** 2737 **** 1249 **** 0…" at bounding box center [720, 144] width 333 height 71
click at [723, 148] on span "Select option" at bounding box center [709, 144] width 290 height 15
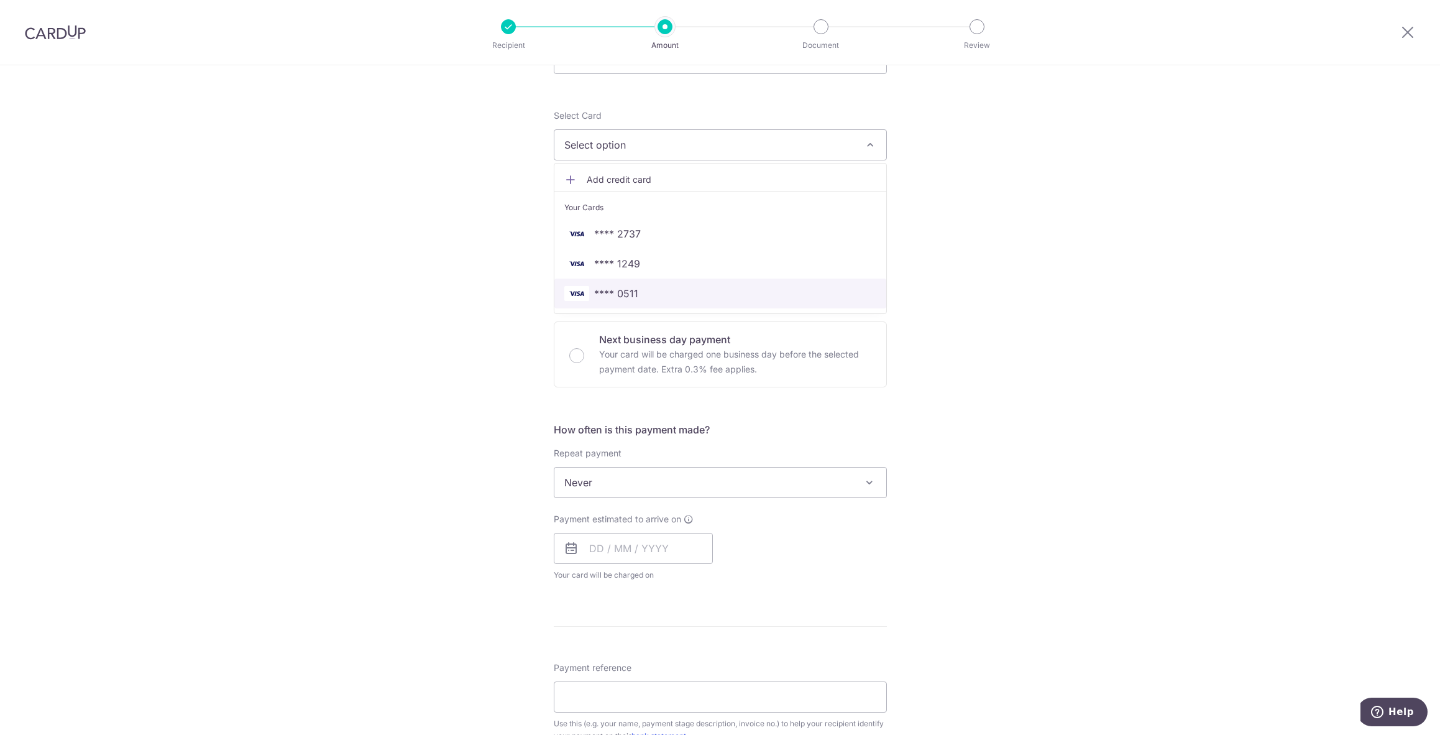
click at [696, 294] on span "**** 0511" at bounding box center [720, 293] width 312 height 15
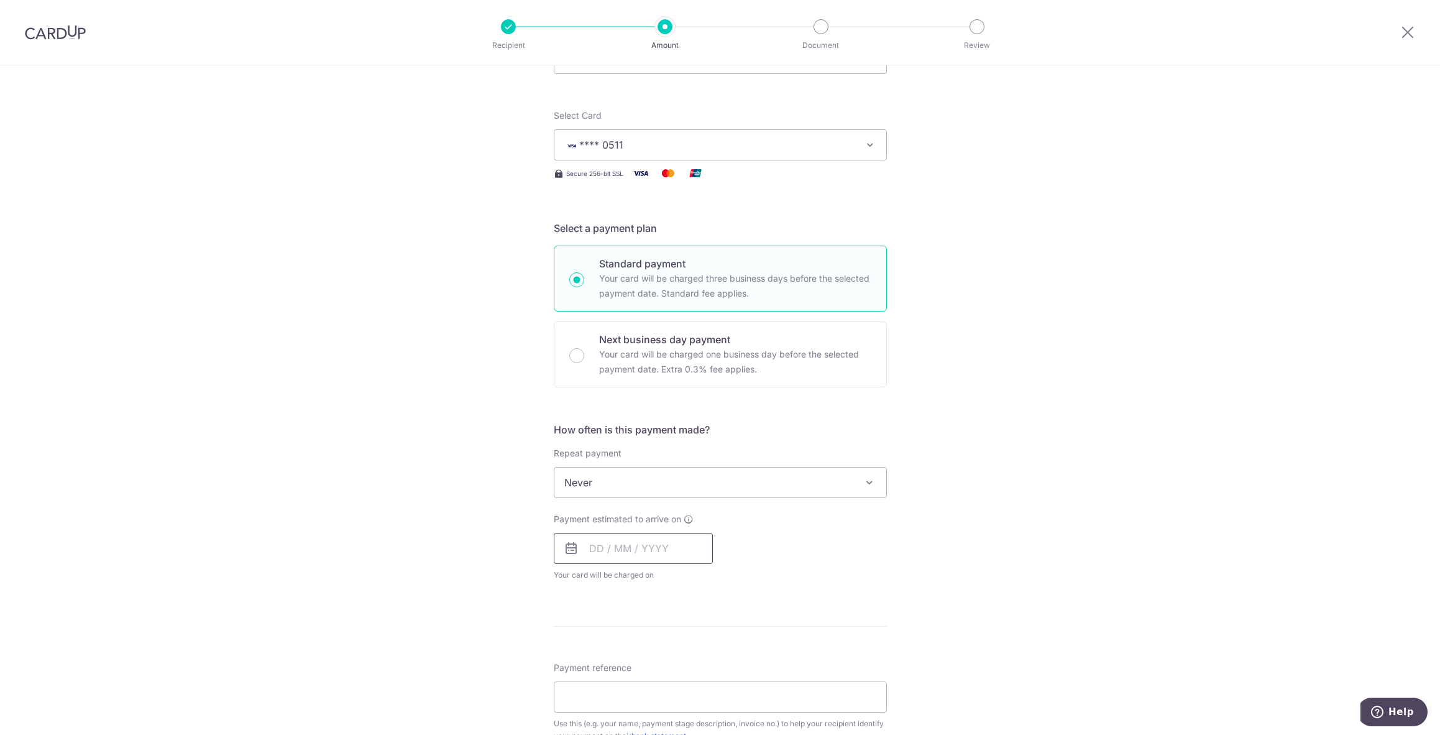
click at [671, 536] on input "text" at bounding box center [633, 548] width 159 height 31
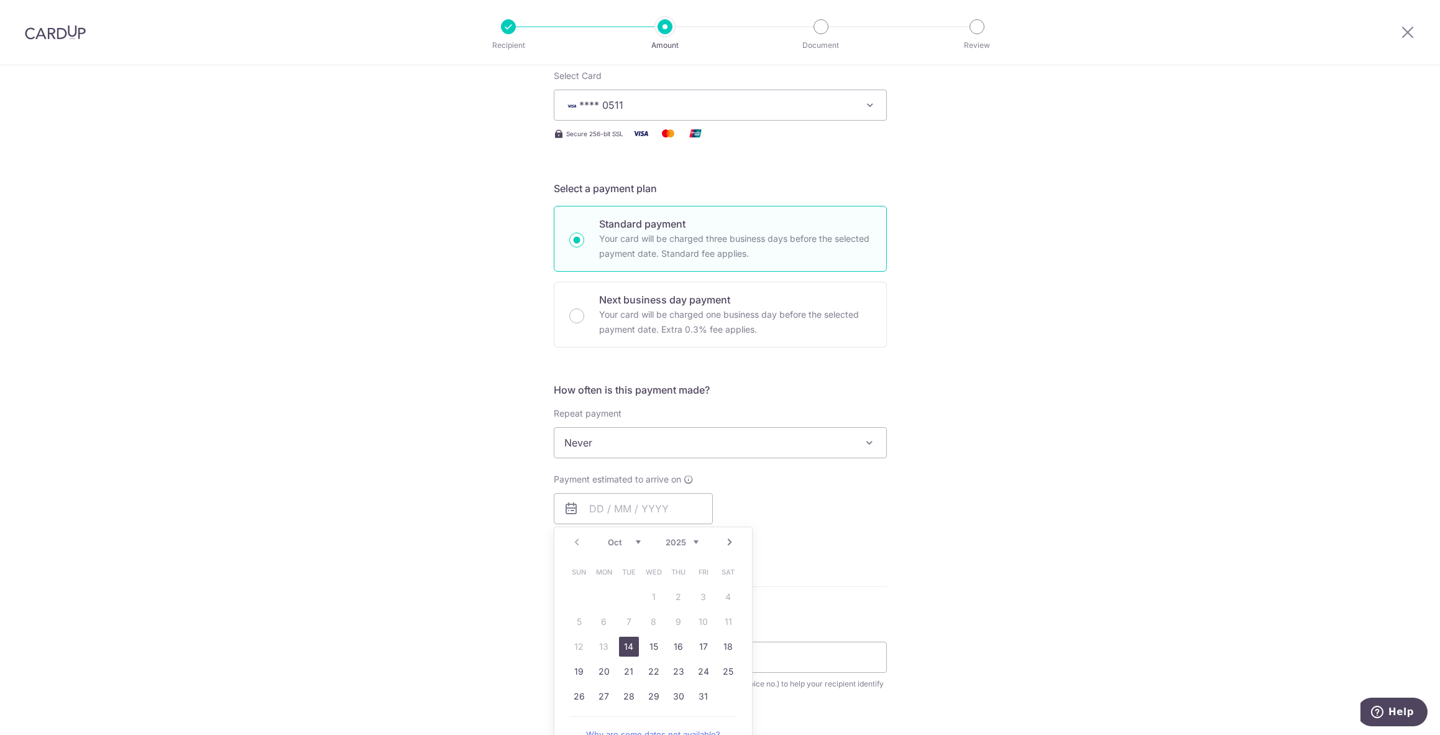
scroll to position [186, 0]
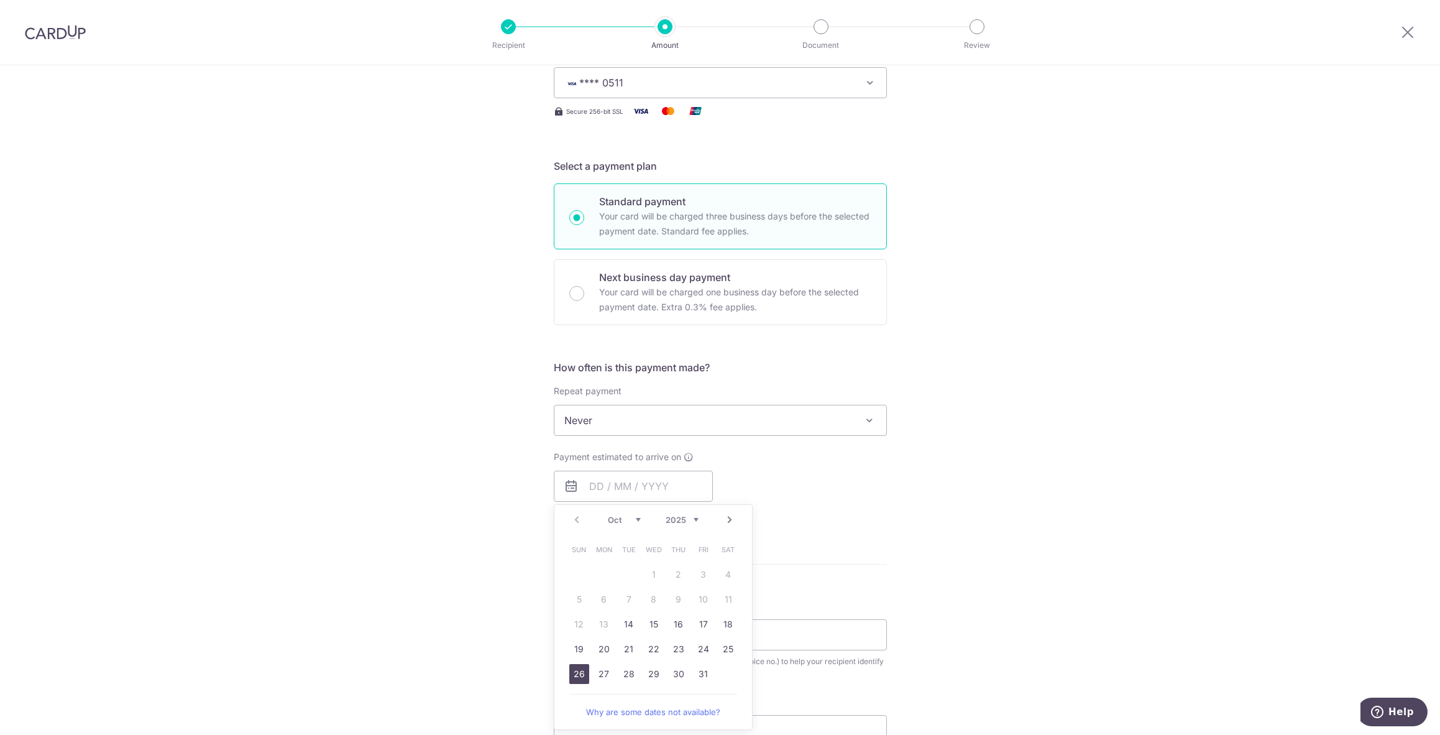
click at [584, 667] on link "26" at bounding box center [579, 674] width 20 height 20
type input "26/10/2025"
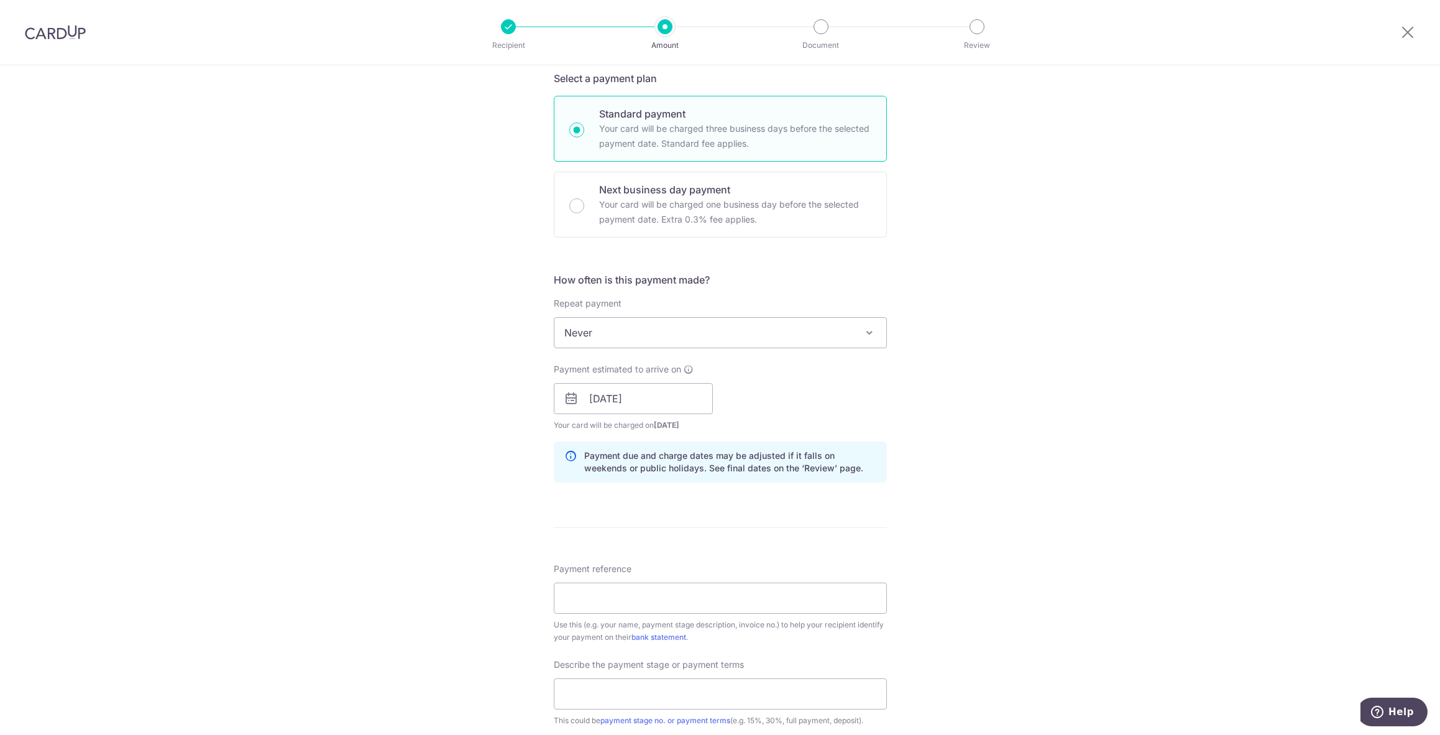
scroll to position [311, 0]
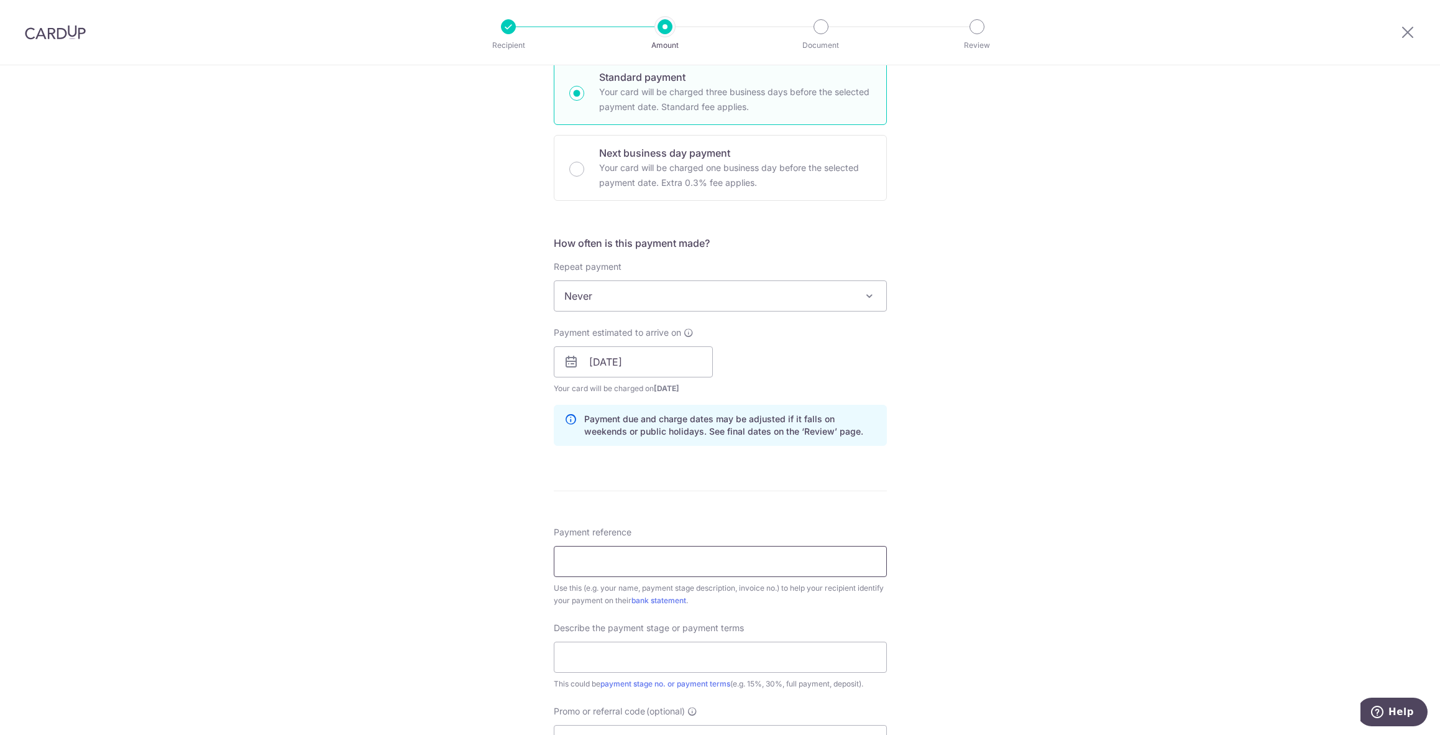
click at [679, 565] on input "Payment reference" at bounding box center [720, 561] width 333 height 31
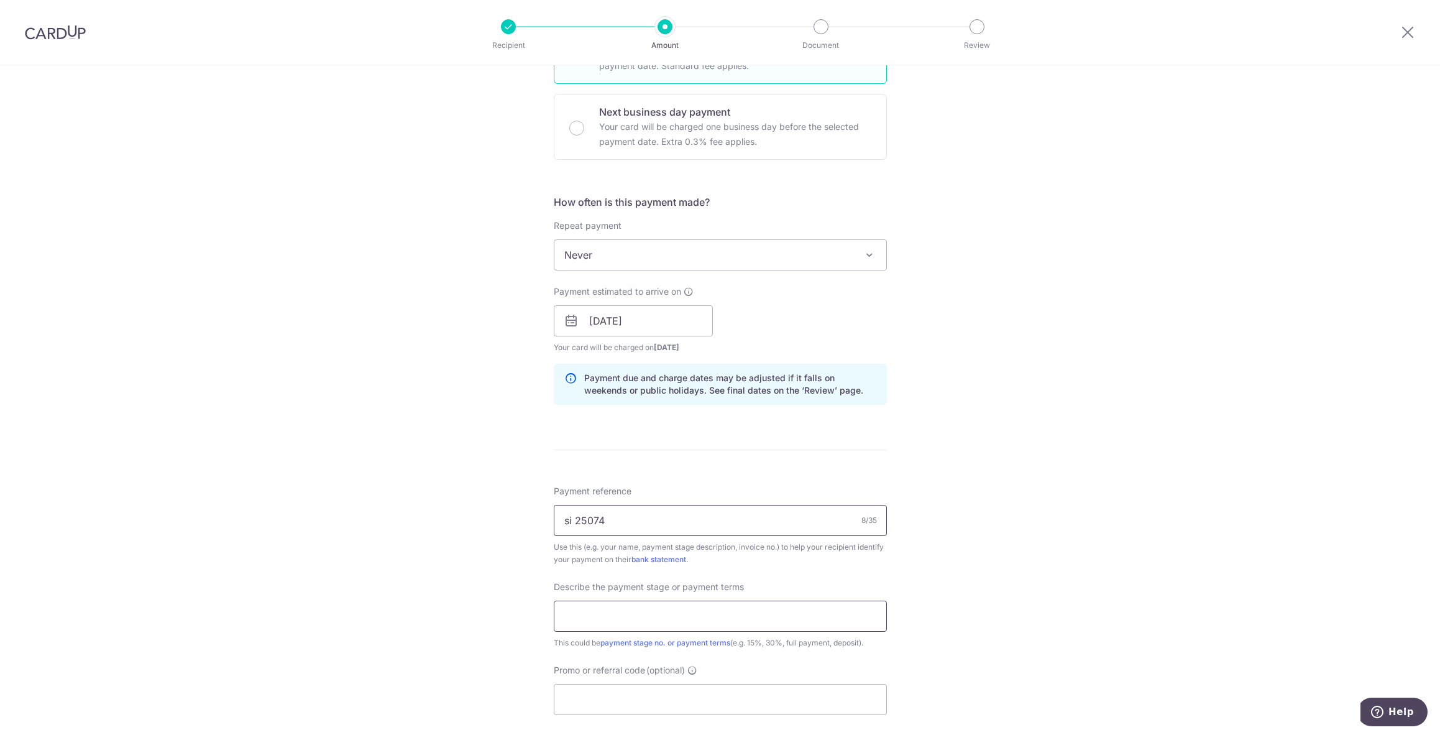
scroll to position [373, 0]
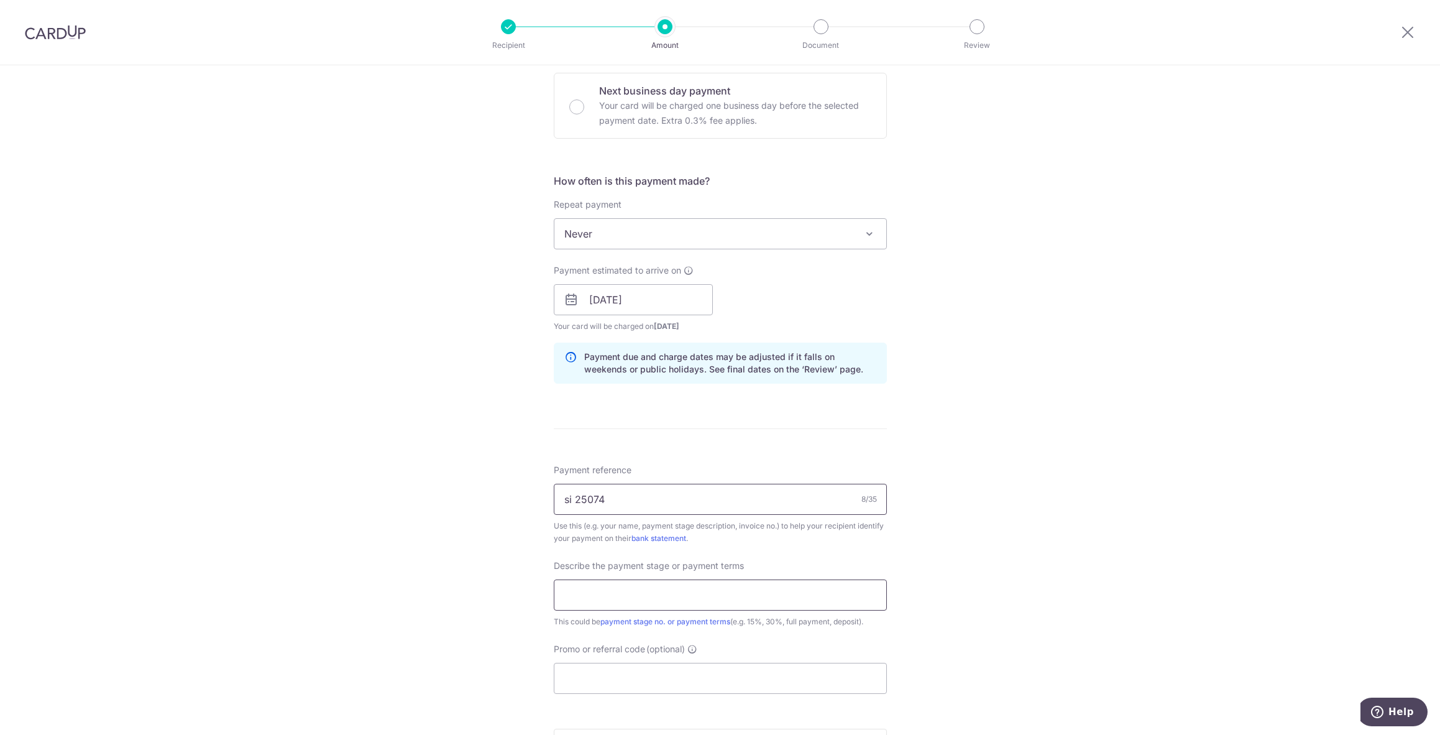
type input "si 25074"
click at [684, 584] on input "text" at bounding box center [720, 594] width 333 height 31
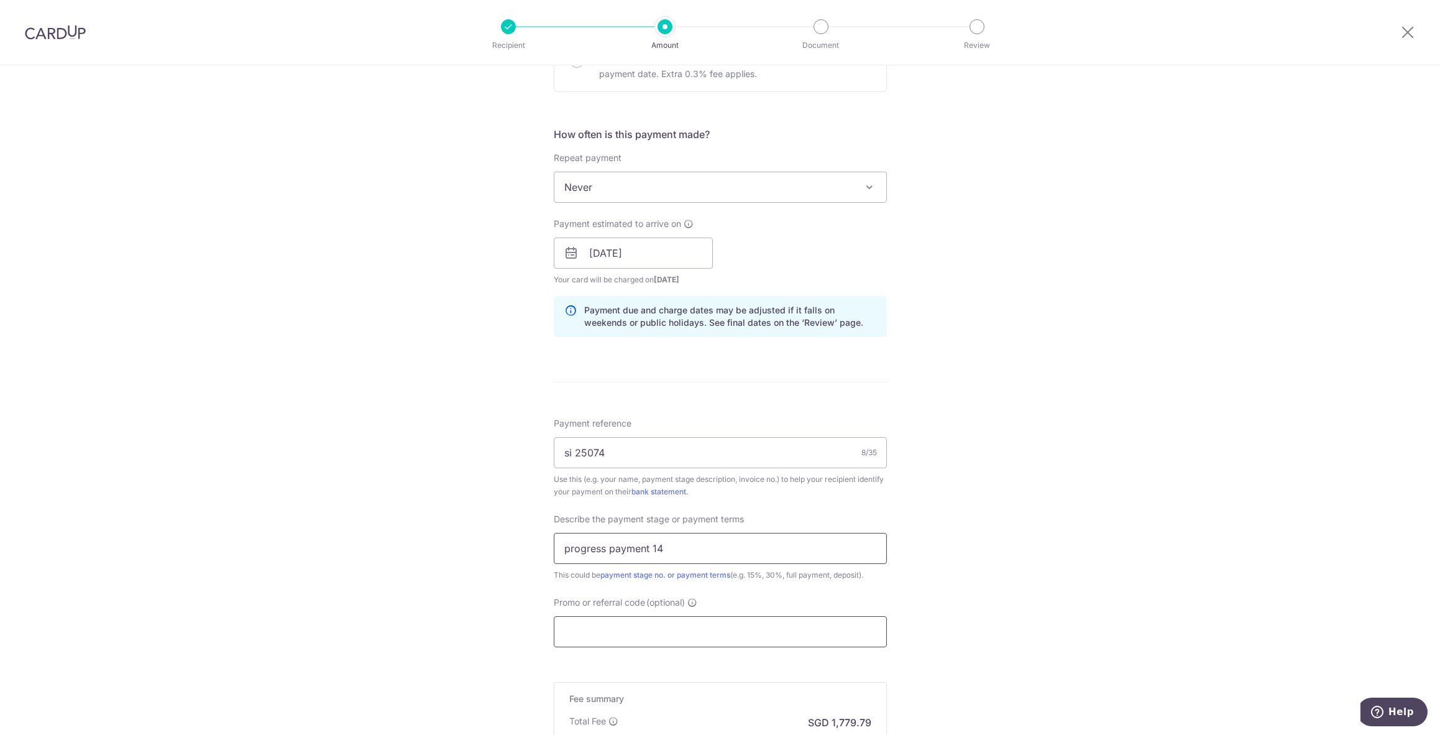
scroll to position [497, 0]
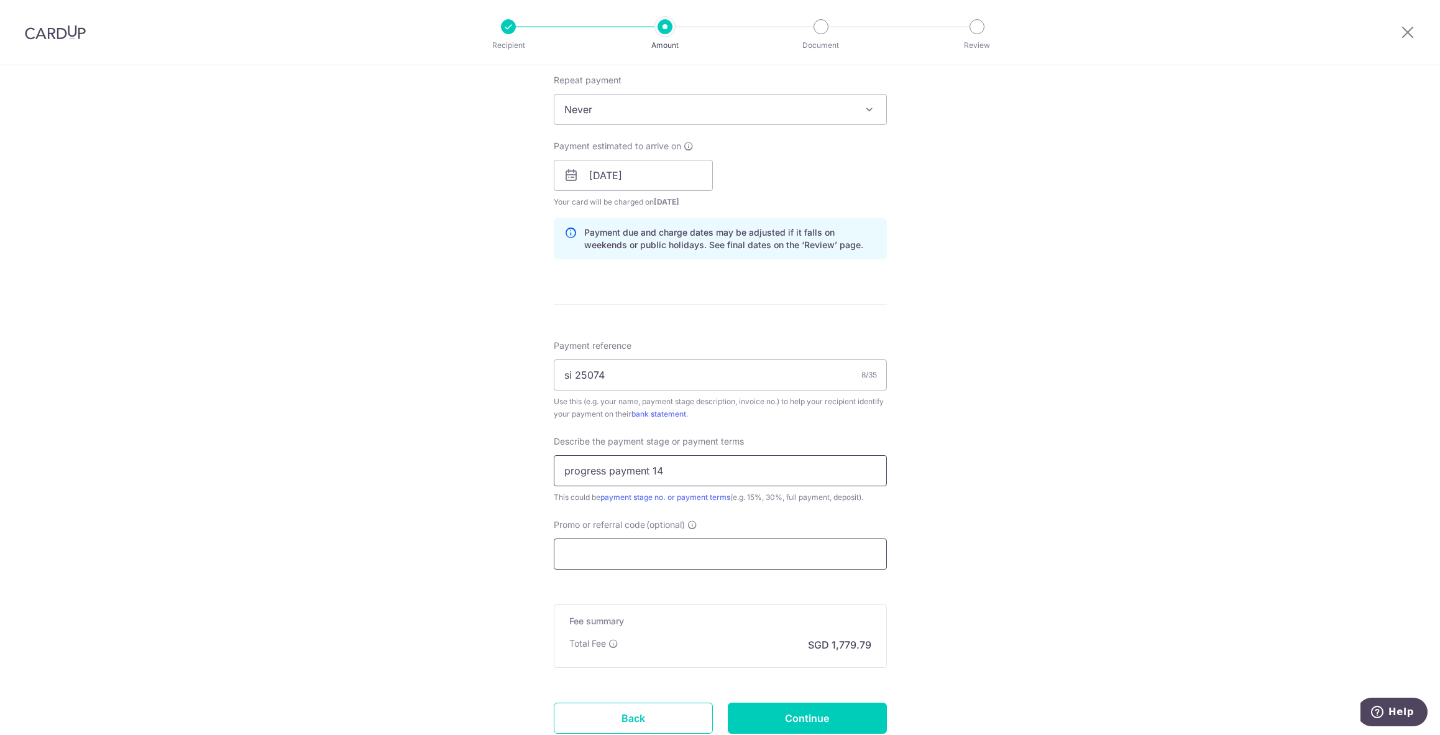
type input "progress payment 14"
click at [645, 543] on input "Promo or referral code (optional)" at bounding box center [720, 553] width 333 height 31
click at [617, 550] on input "Promo or referral code (optional)" at bounding box center [720, 553] width 333 height 31
paste input "16VANB"
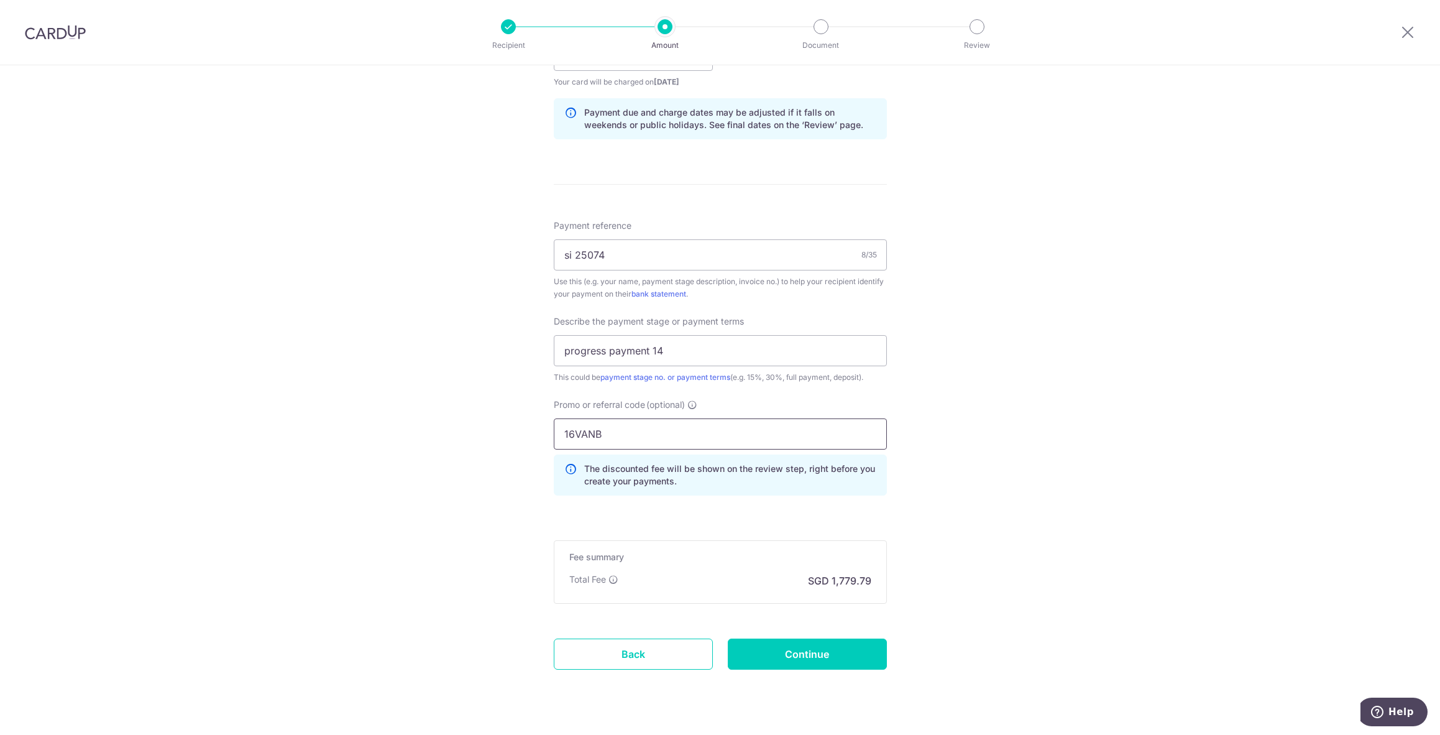
scroll to position [645, 0]
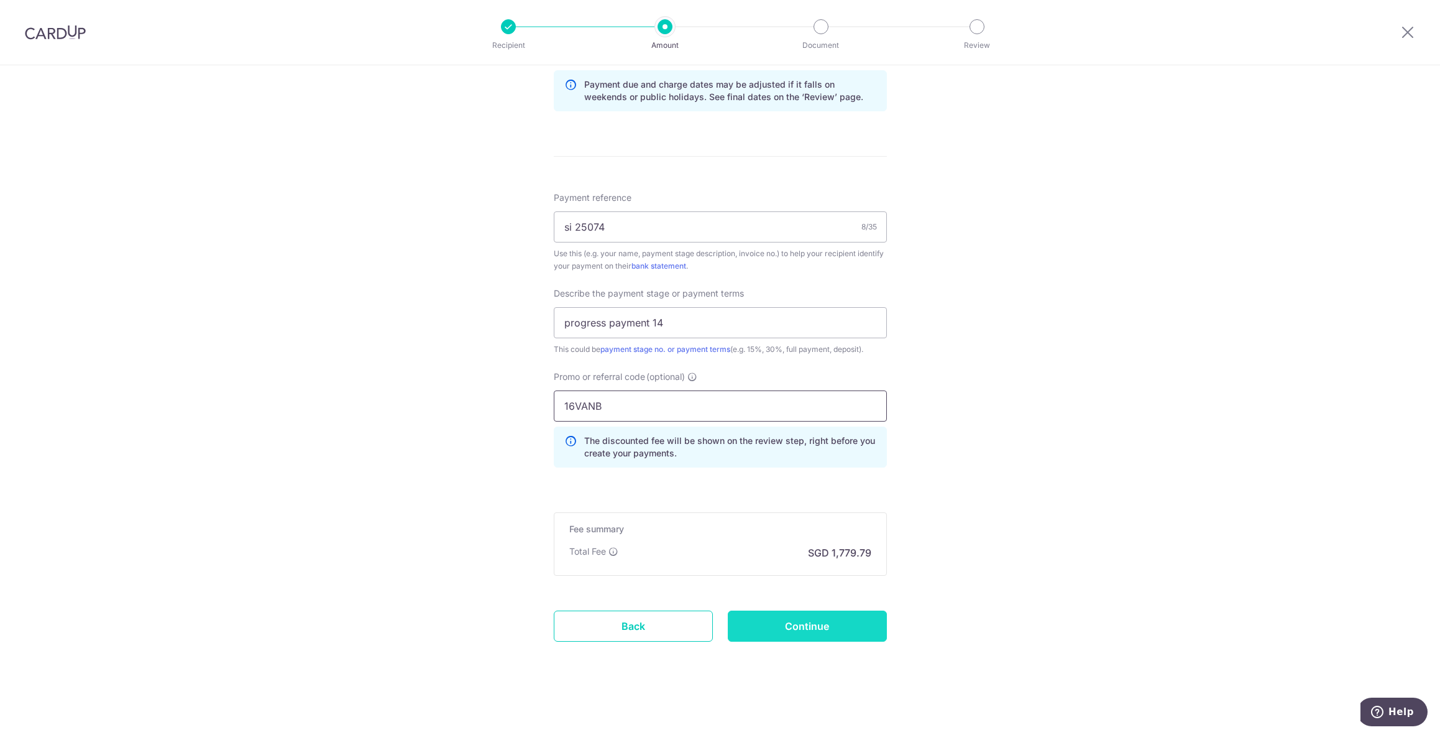
type input "16VANB"
click at [830, 635] on input "Continue" at bounding box center [807, 625] width 159 height 31
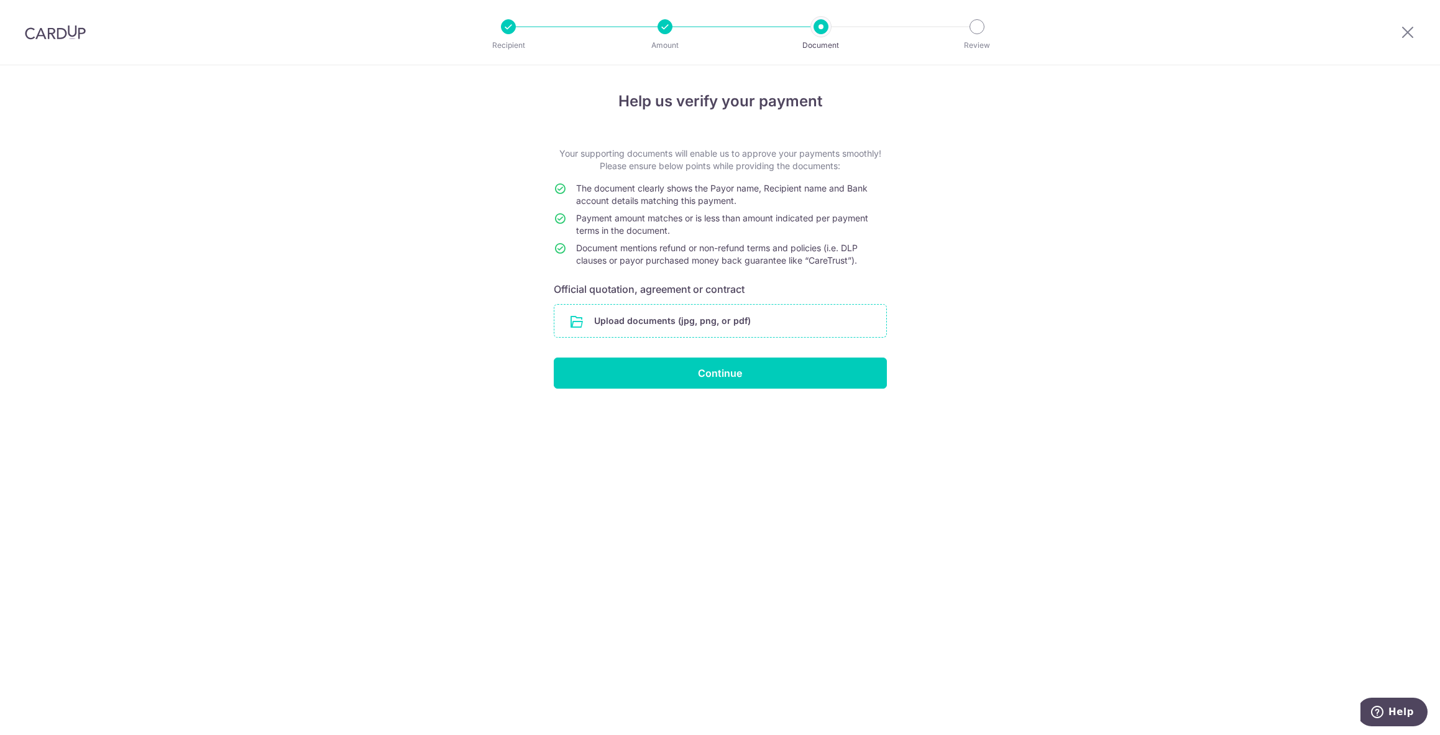
click at [708, 323] on input "file" at bounding box center [720, 321] width 332 height 32
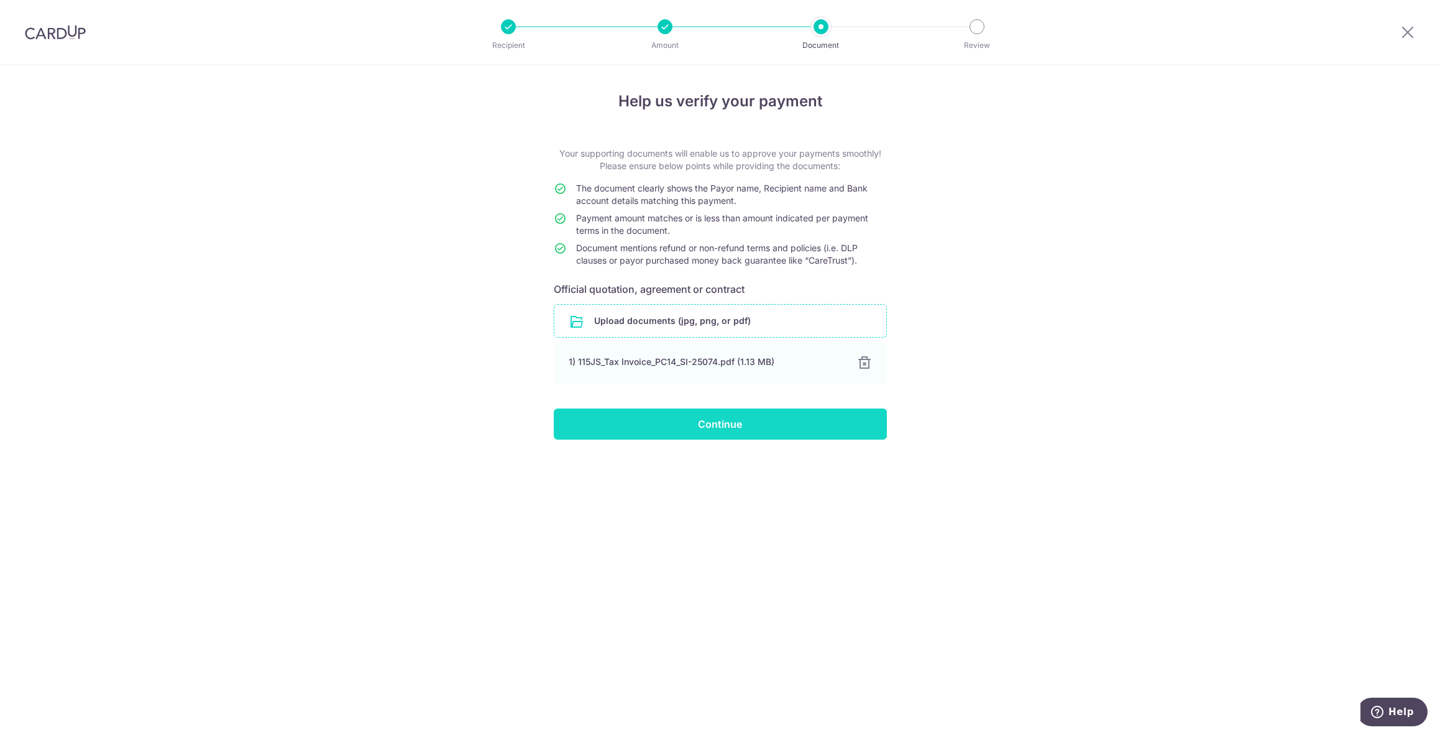
click at [744, 430] on input "Continue" at bounding box center [720, 423] width 333 height 31
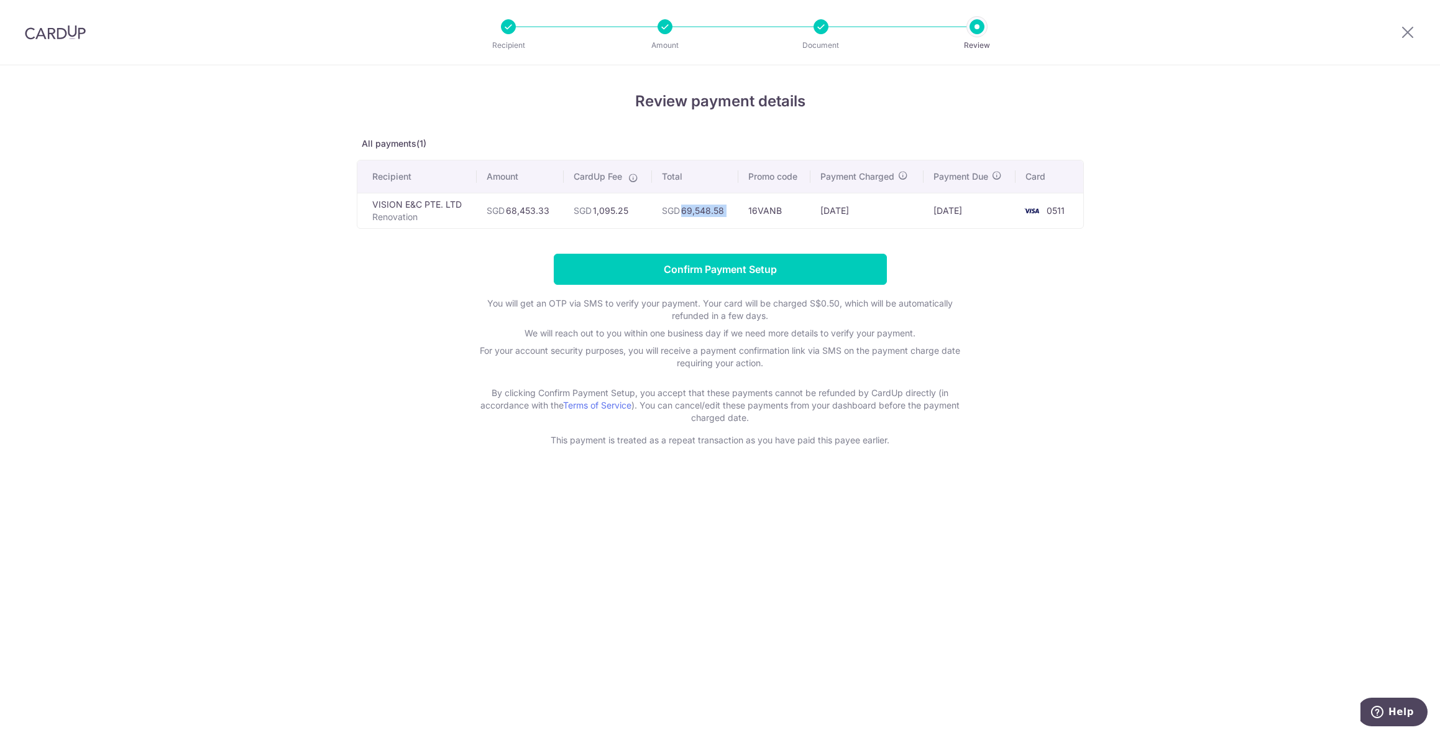
drag, startPoint x: 682, startPoint y: 212, endPoint x: 270, endPoint y: 342, distance: 431.7
click at [743, 213] on tr "VISION E&C PTE. LTD Renovation SGD 68,453.33 SGD 1,095.25 SGD 69,548.58 16VANB …" at bounding box center [720, 210] width 726 height 35
copy tr "69,548.58"
click at [758, 270] on input "Confirm Payment Setup" at bounding box center [720, 269] width 333 height 31
